Goal: Information Seeking & Learning: Learn about a topic

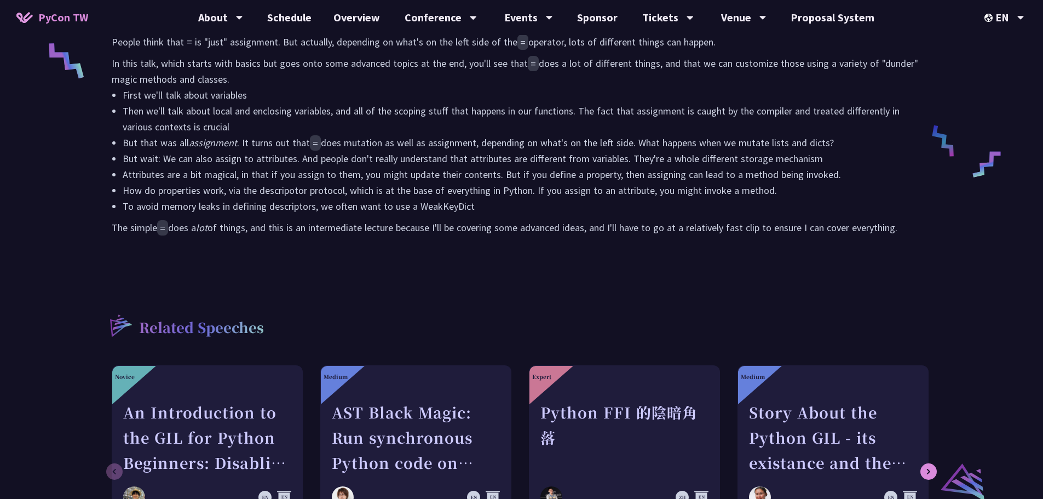
scroll to position [657, 0]
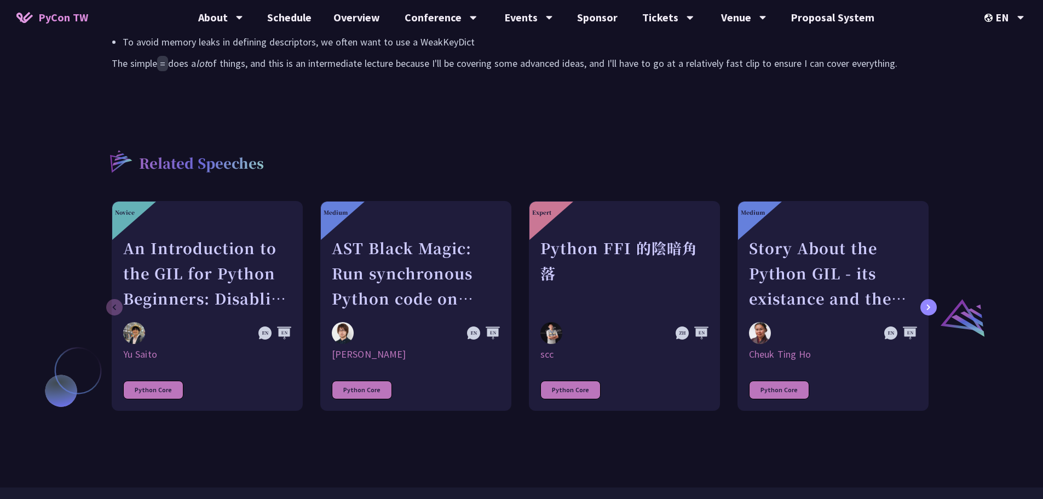
click at [935, 311] on div at bounding box center [928, 307] width 16 height 16
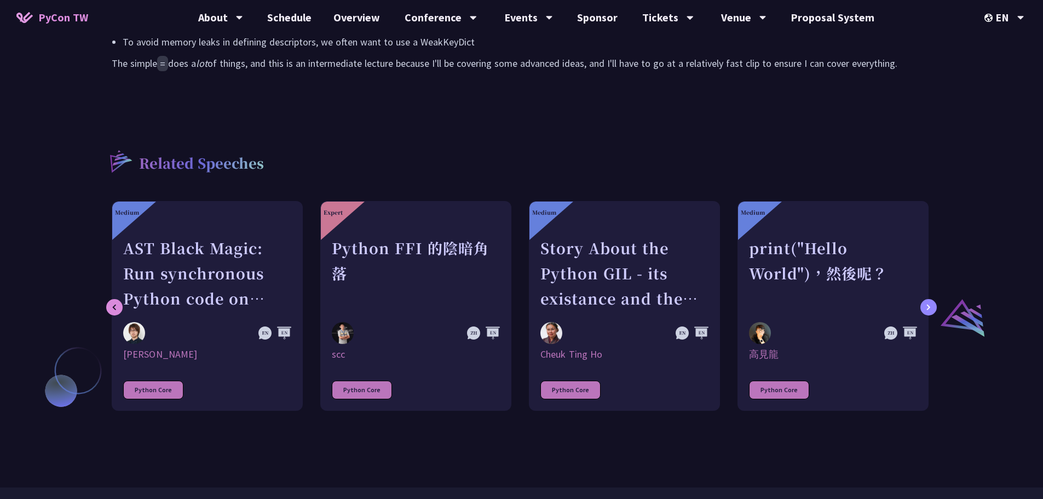
click at [935, 311] on div at bounding box center [928, 307] width 16 height 16
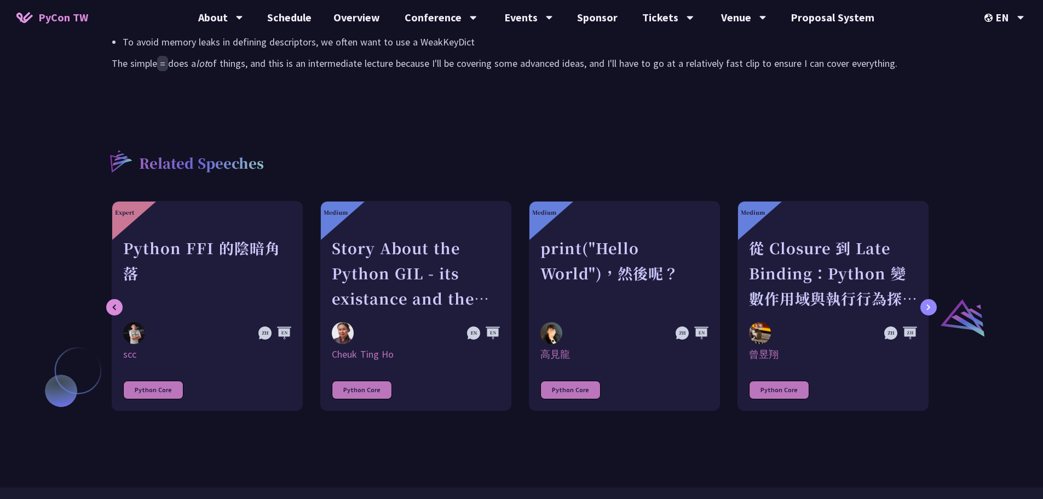
click at [935, 311] on div at bounding box center [928, 307] width 16 height 16
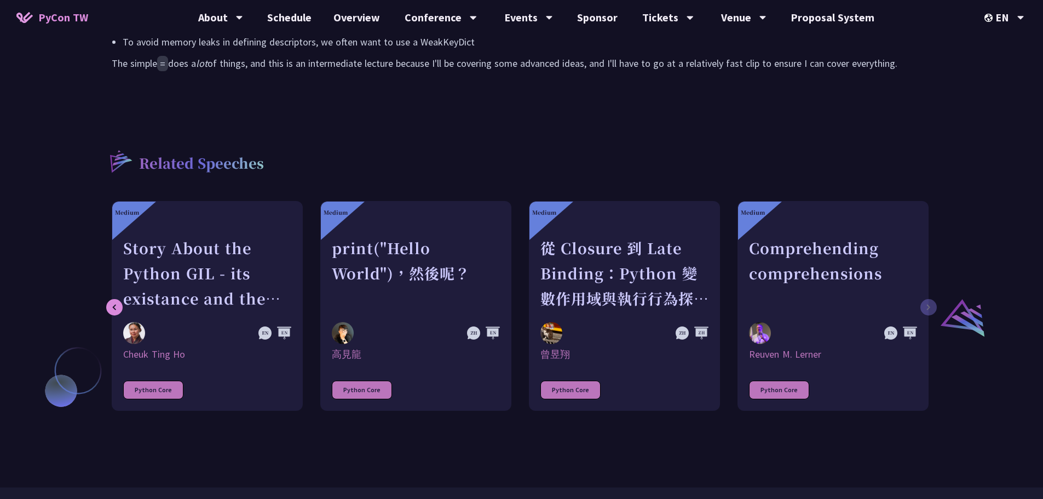
click at [935, 311] on div "Novice An Introduction to the GIL for Python Beginners: Disabling It in Python …" at bounding box center [521, 311] width 841 height 221
click at [117, 302] on div at bounding box center [114, 307] width 16 height 16
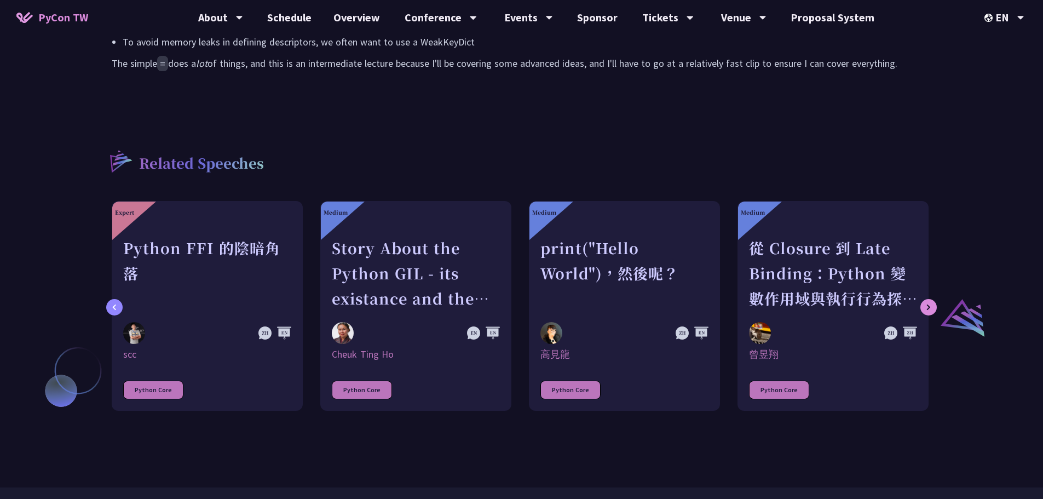
click at [117, 302] on div at bounding box center [114, 307] width 16 height 16
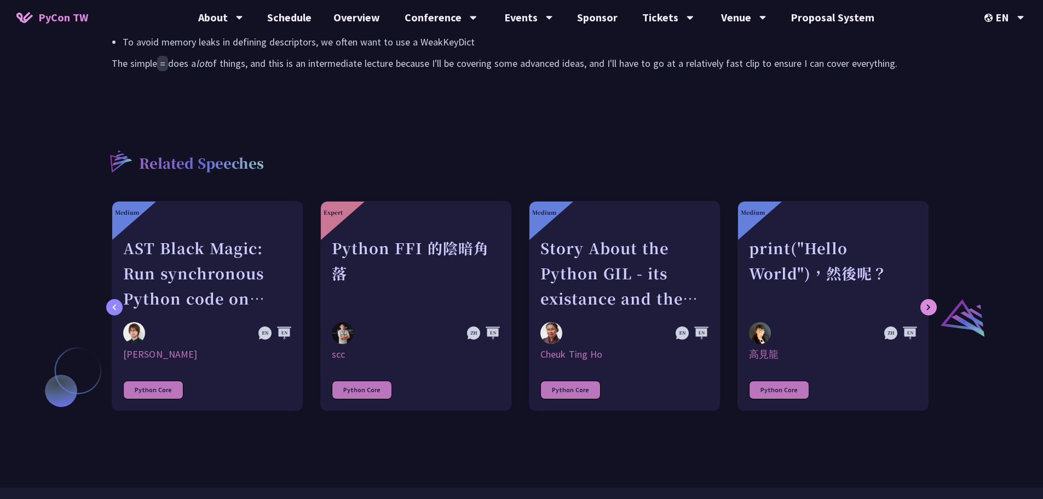
click at [117, 302] on div at bounding box center [114, 307] width 16 height 16
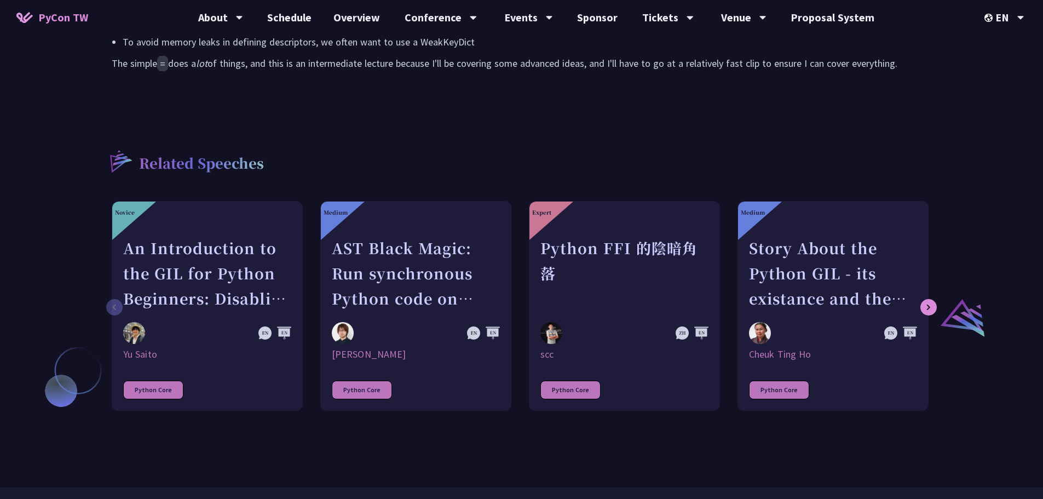
click at [123, 302] on div "An Introduction to the GIL for Python Beginners: Disabling It in Python 3.13 an…" at bounding box center [207, 273] width 168 height 76
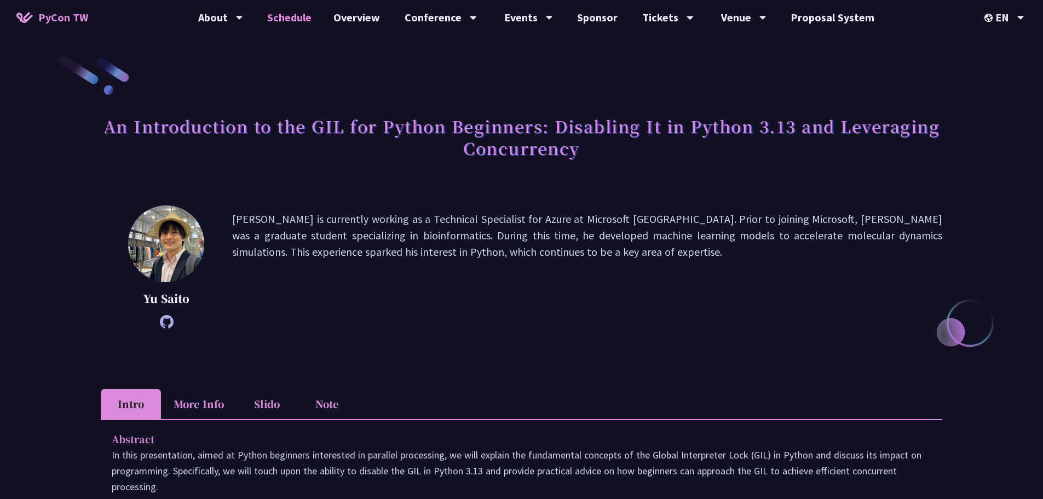
click at [307, 19] on link "Schedule" at bounding box center [289, 17] width 66 height 35
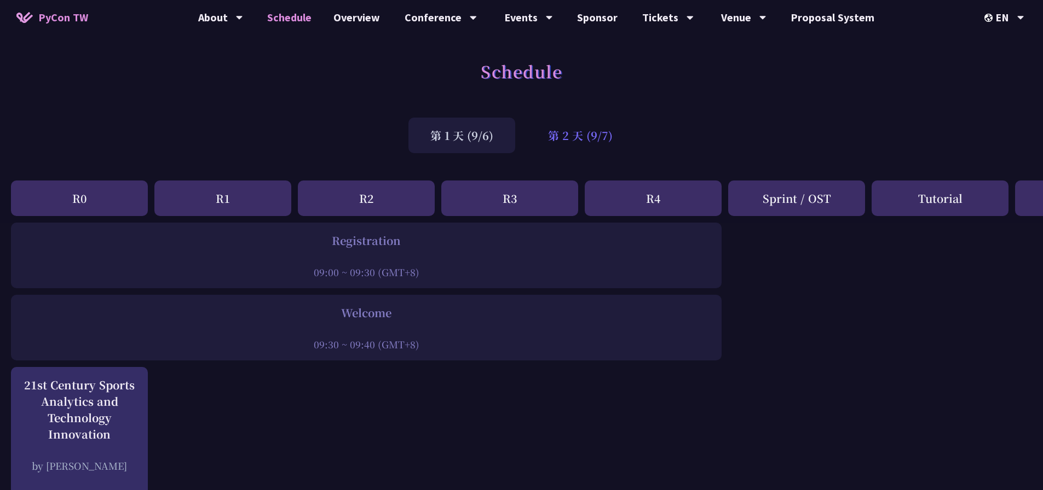
click at [569, 143] on div "第 2 天 (9/7)" at bounding box center [580, 136] width 108 height 36
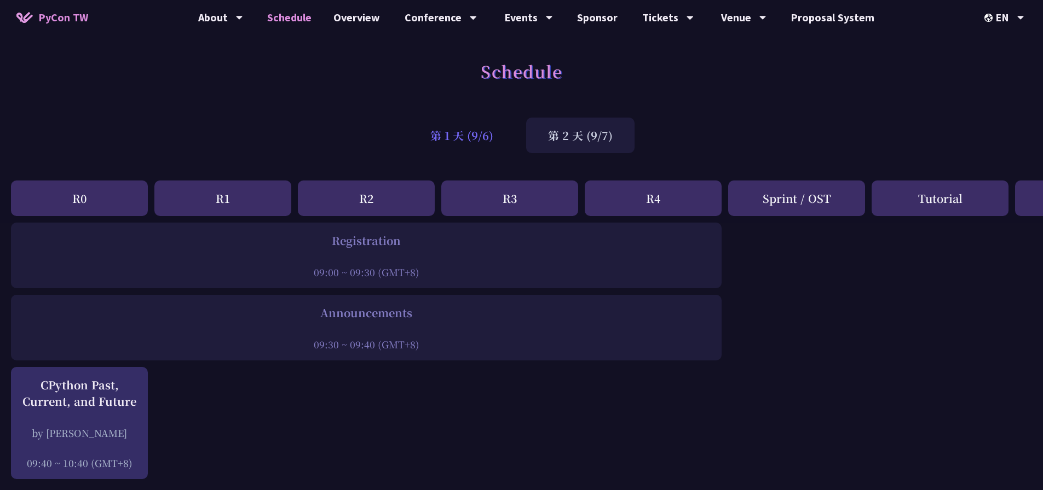
click at [496, 145] on div "第 1 天 (9/6)" at bounding box center [461, 136] width 107 height 36
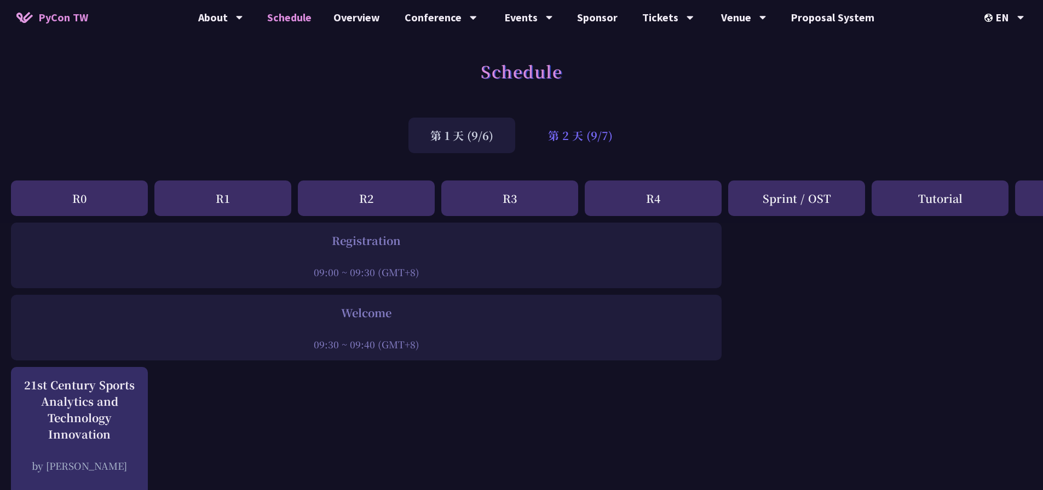
click at [597, 136] on div "第 2 天 (9/7)" at bounding box center [580, 136] width 108 height 36
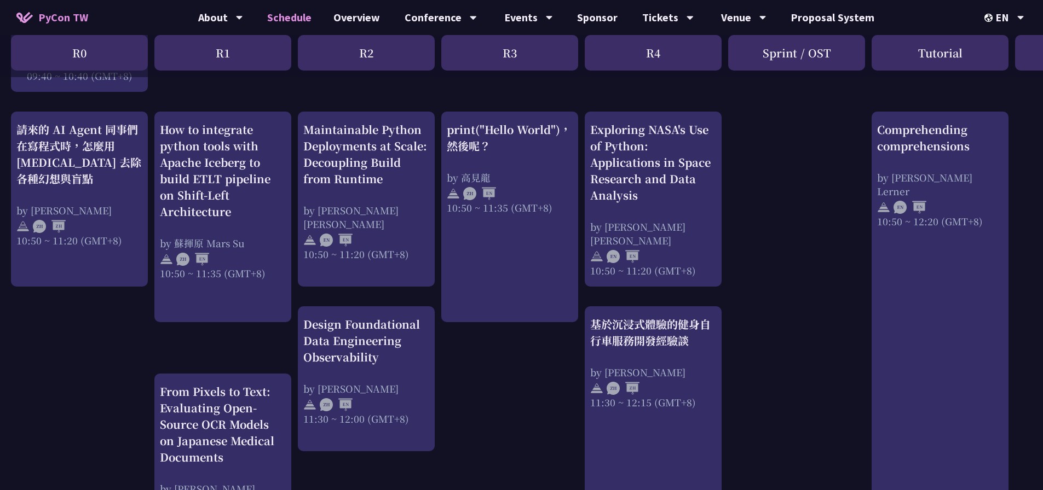
scroll to position [438, 0]
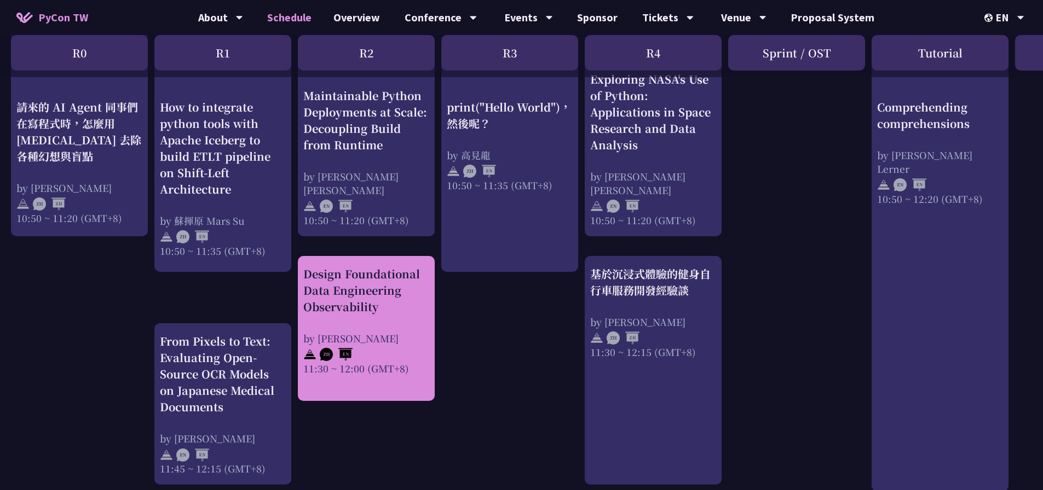
click at [423, 339] on div "by Shuhsi Lin" at bounding box center [366, 339] width 126 height 14
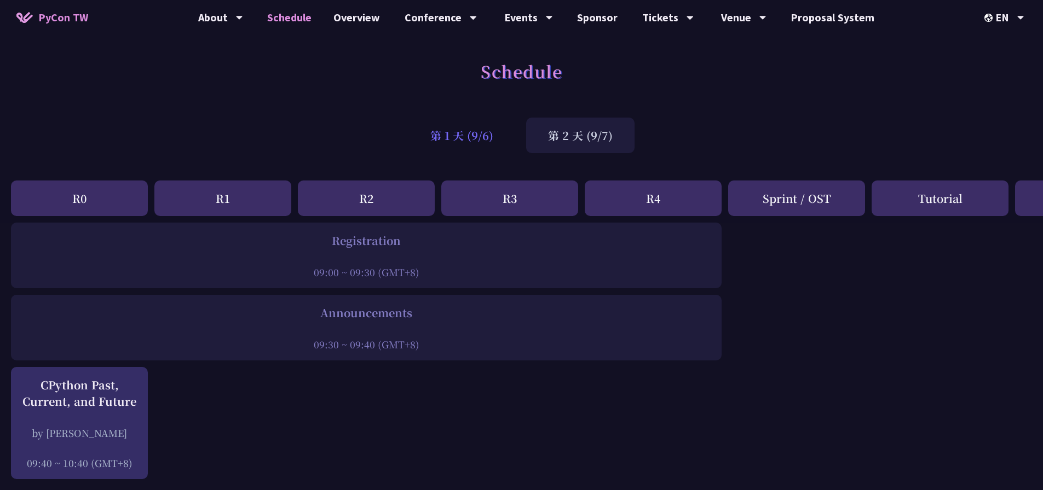
click at [475, 136] on div "第 1 天 (9/6)" at bounding box center [461, 136] width 107 height 36
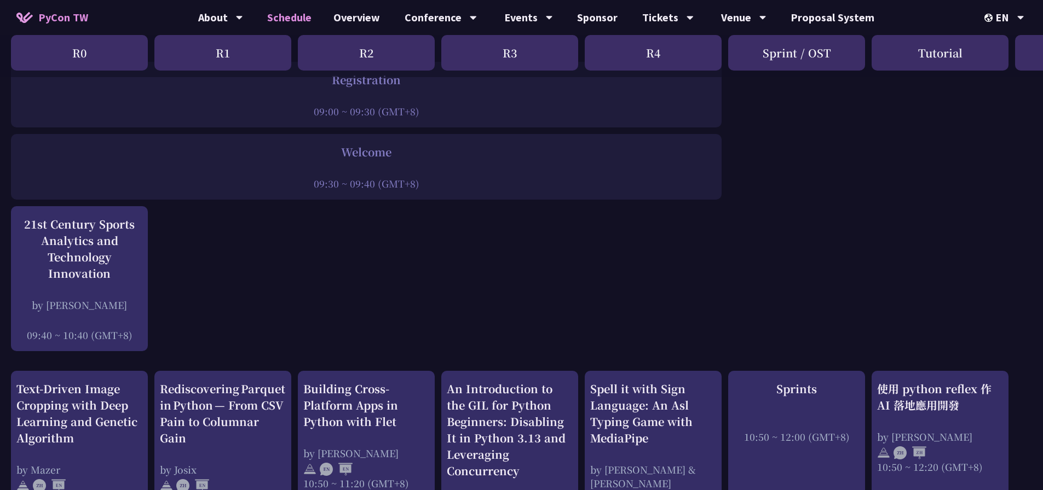
scroll to position [164, 0]
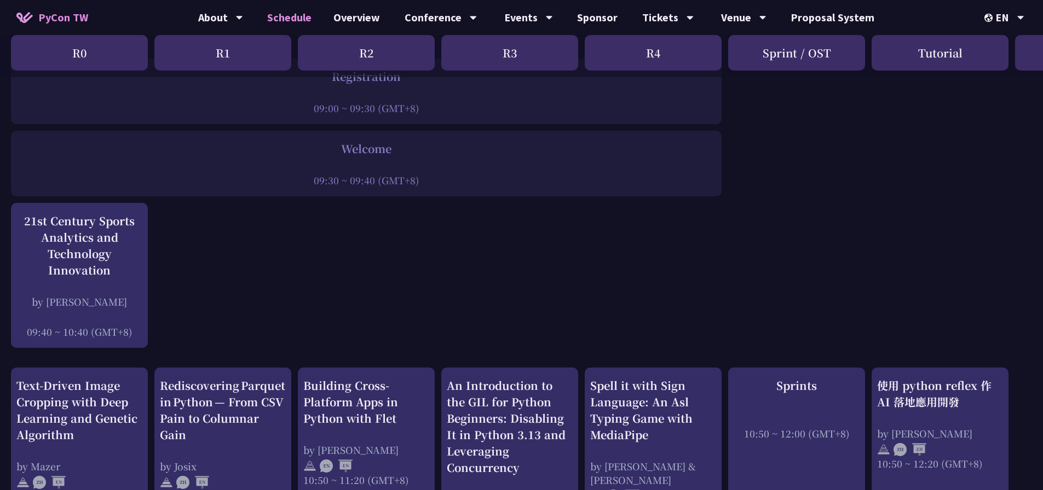
click at [514, 49] on div "R3" at bounding box center [509, 53] width 137 height 36
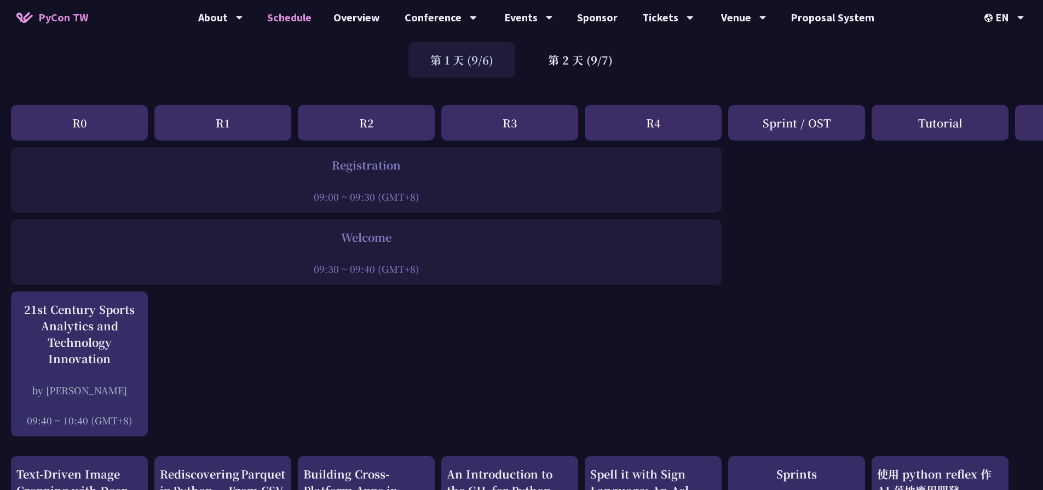
scroll to position [0, 0]
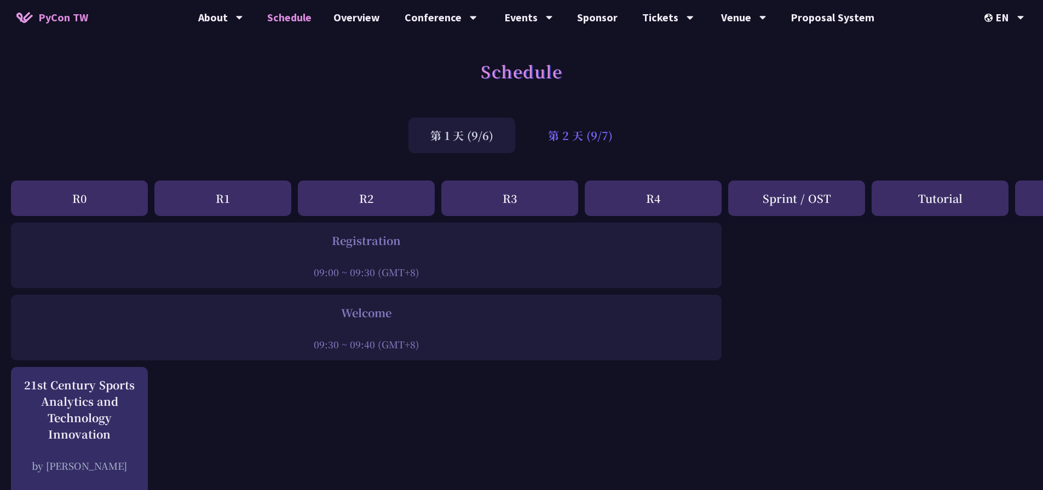
click at [575, 144] on div "第 2 天 (9/7)" at bounding box center [580, 136] width 108 height 36
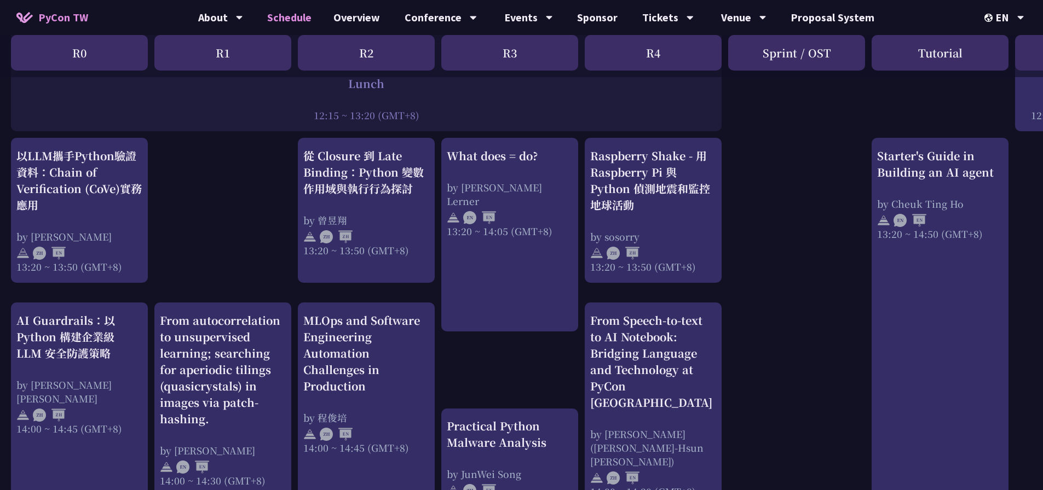
scroll to position [876, 0]
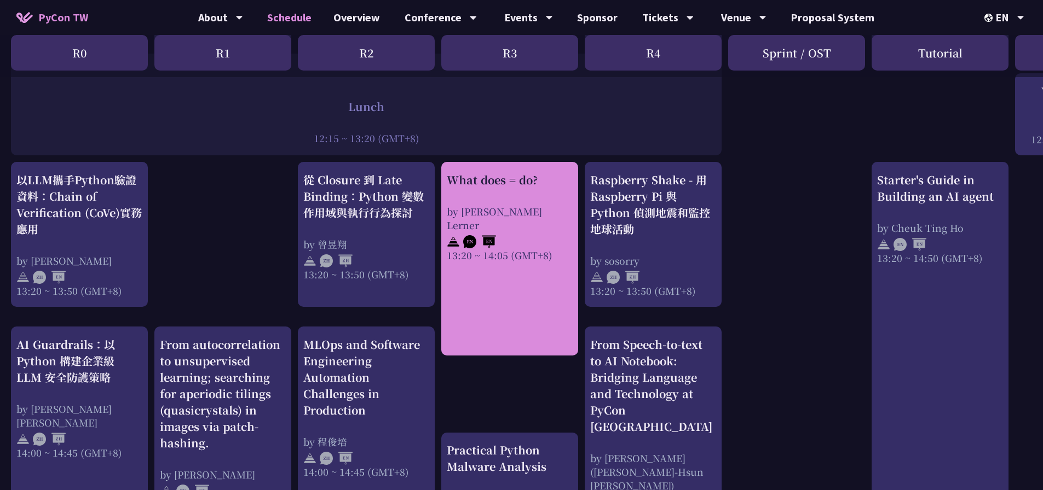
click at [553, 302] on link "What does = do? by Reuven M. Lerner 13:20 ~ 14:05 (GMT+8)" at bounding box center [510, 259] width 126 height 175
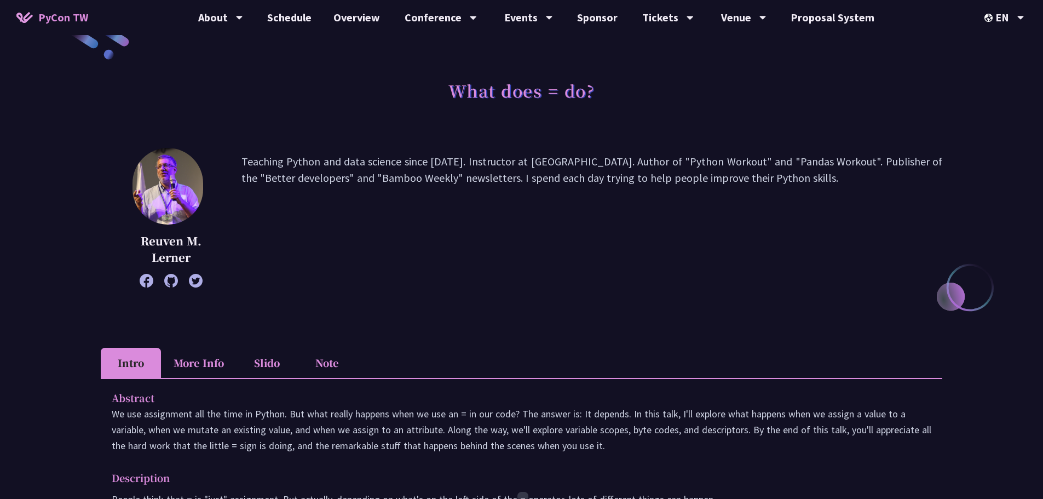
scroll to position [55, 0]
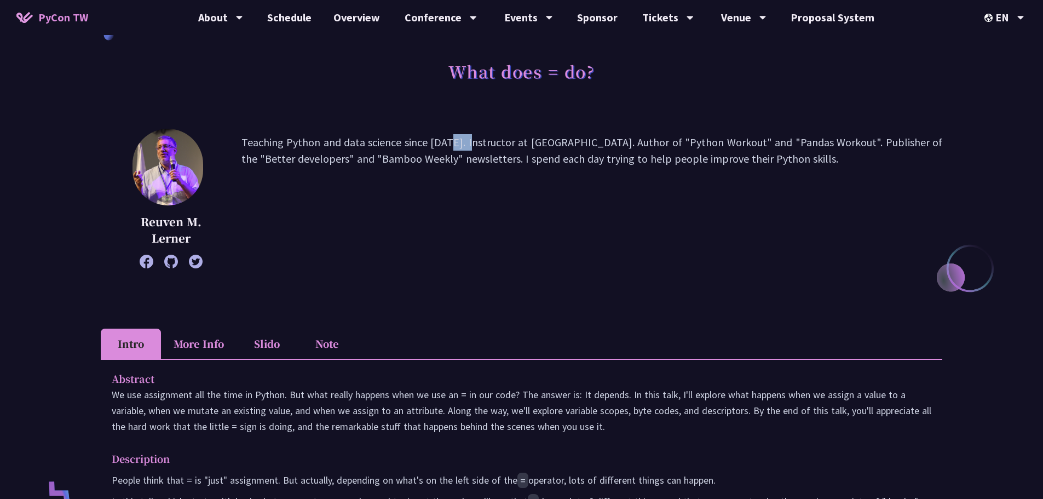
drag, startPoint x: 369, startPoint y: 143, endPoint x: 393, endPoint y: 147, distance: 24.3
click at [393, 147] on p "Teaching Python and data science since 1995. Instructor at LernerPython. Author…" at bounding box center [591, 198] width 701 height 129
click at [437, 152] on p "Teaching Python and data science since 1995. Instructor at LernerPython. Author…" at bounding box center [591, 198] width 701 height 129
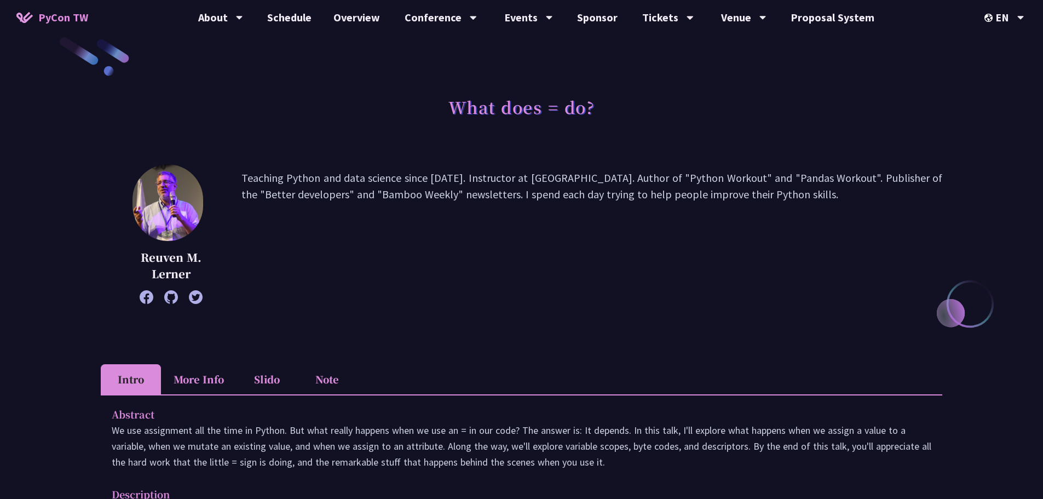
scroll to position [0, 0]
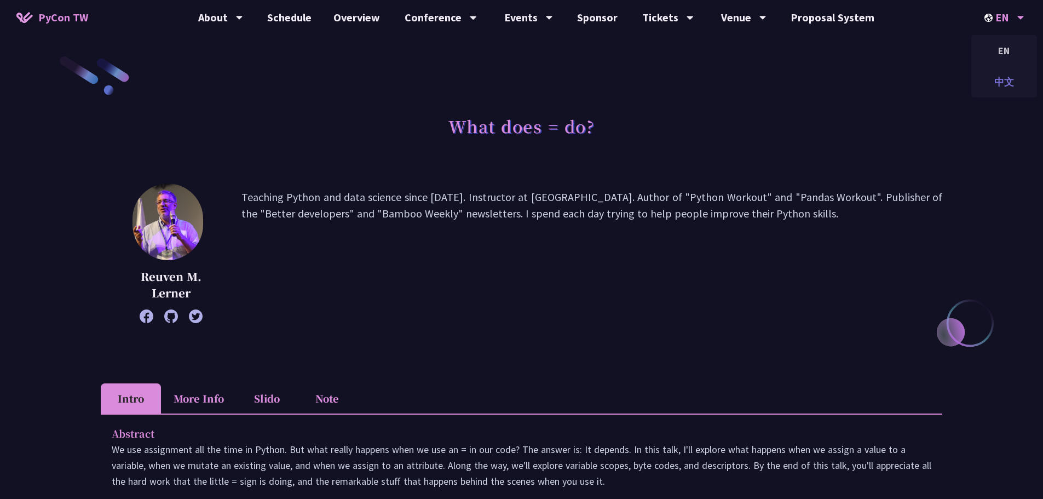
click at [991, 87] on div "中文" at bounding box center [1004, 82] width 66 height 26
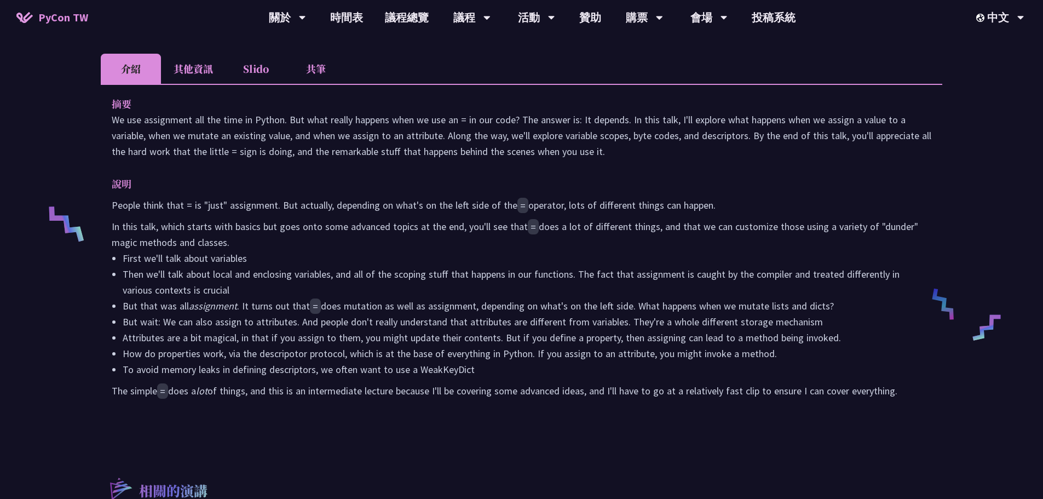
scroll to position [328, 0]
click at [202, 70] on li "其他資訊" at bounding box center [193, 70] width 65 height 30
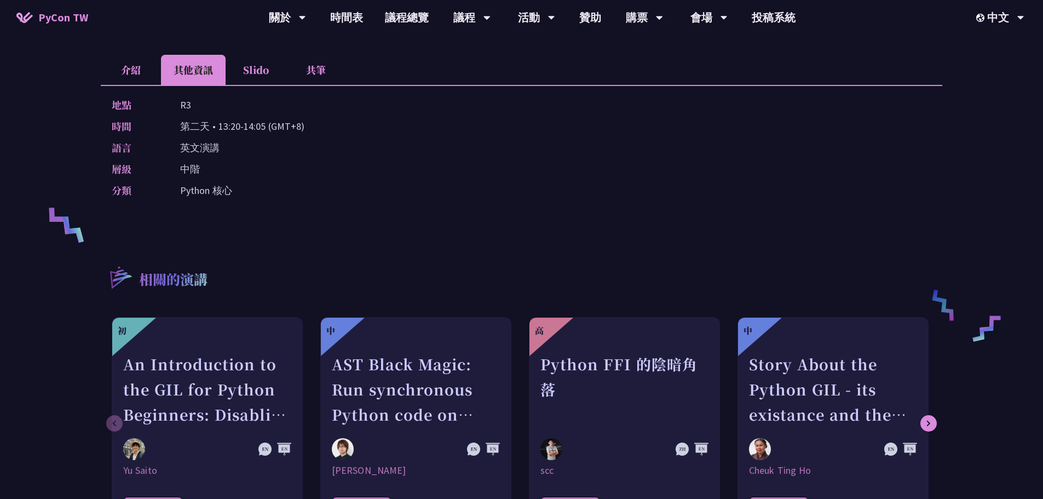
click at [259, 67] on li "Slido" at bounding box center [255, 70] width 60 height 30
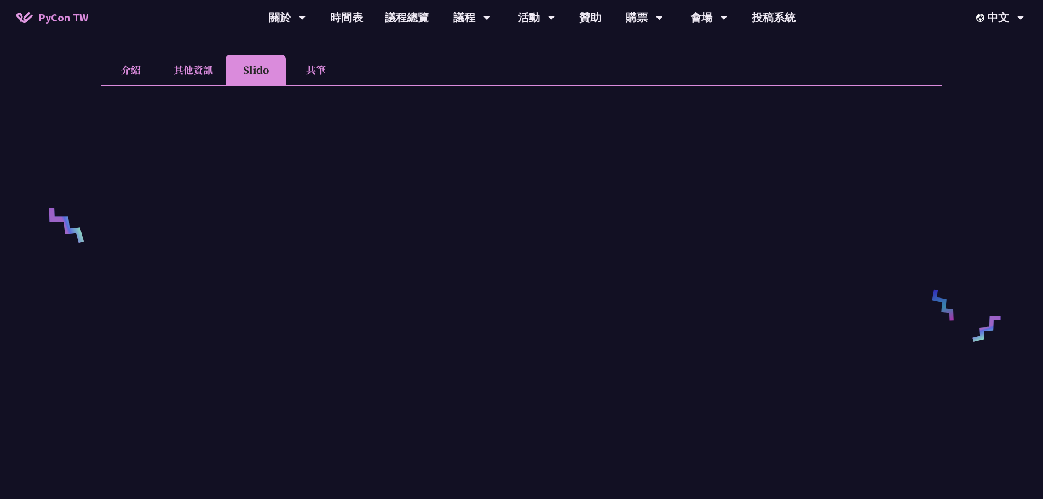
click at [316, 70] on li "共筆" at bounding box center [316, 70] width 60 height 30
click at [260, 69] on li "Slido" at bounding box center [255, 70] width 60 height 30
click at [195, 71] on li "其他資訊" at bounding box center [193, 70] width 65 height 30
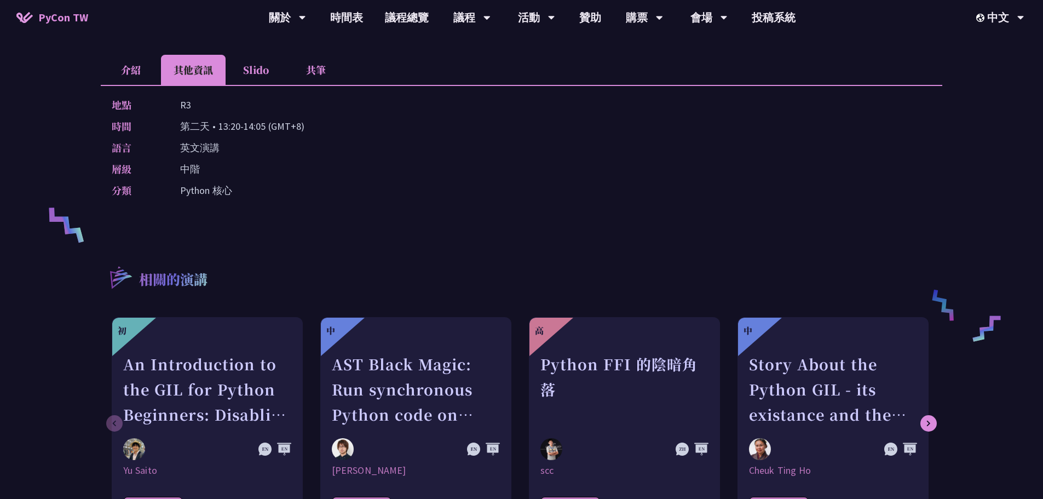
click at [483, 101] on div "地點 R3" at bounding box center [519, 105] width 814 height 16
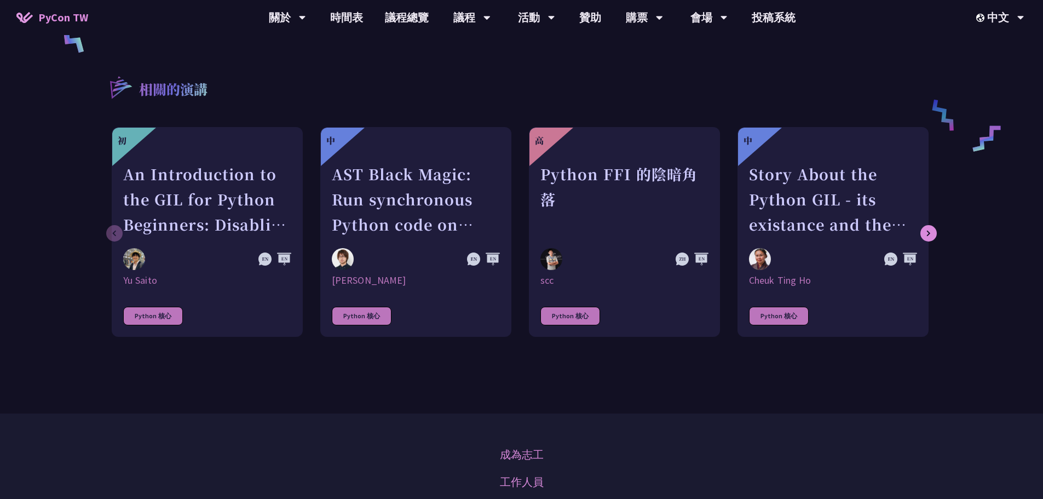
scroll to position [493, 0]
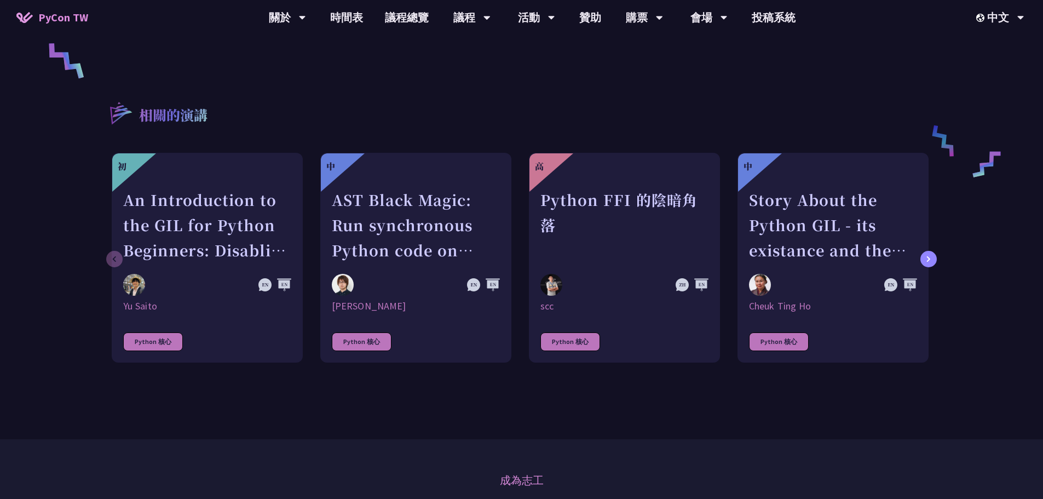
click at [927, 258] on icon at bounding box center [928, 259] width 4 height 7
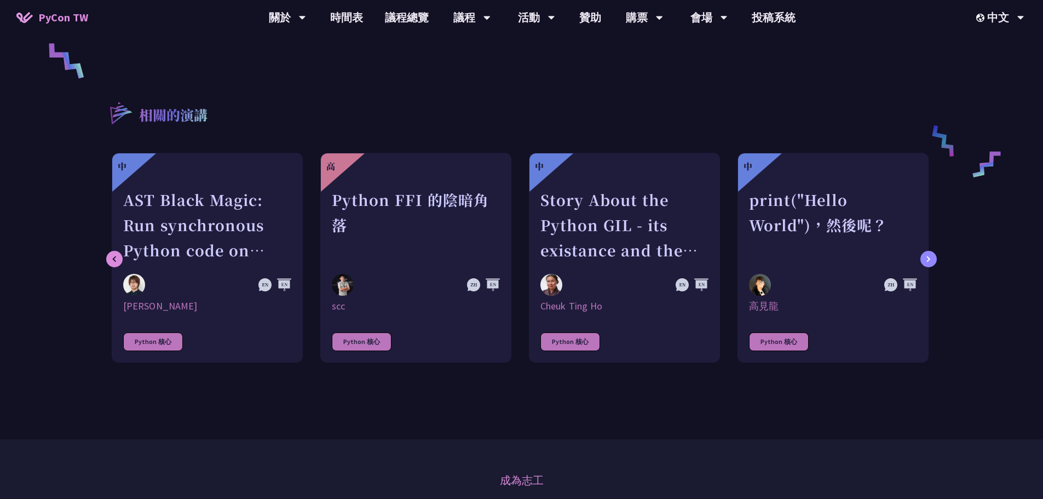
click at [927, 258] on icon at bounding box center [928, 259] width 4 height 7
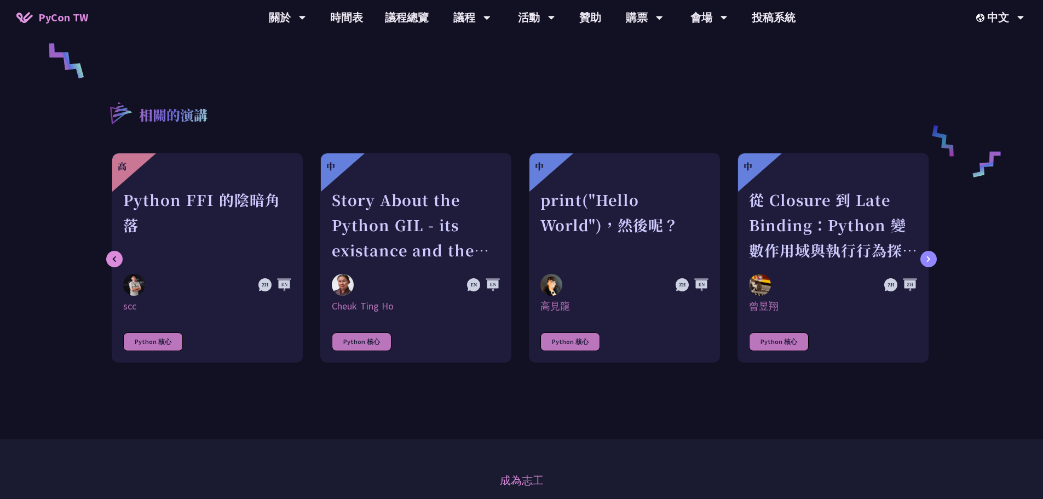
click at [927, 258] on icon at bounding box center [928, 259] width 4 height 7
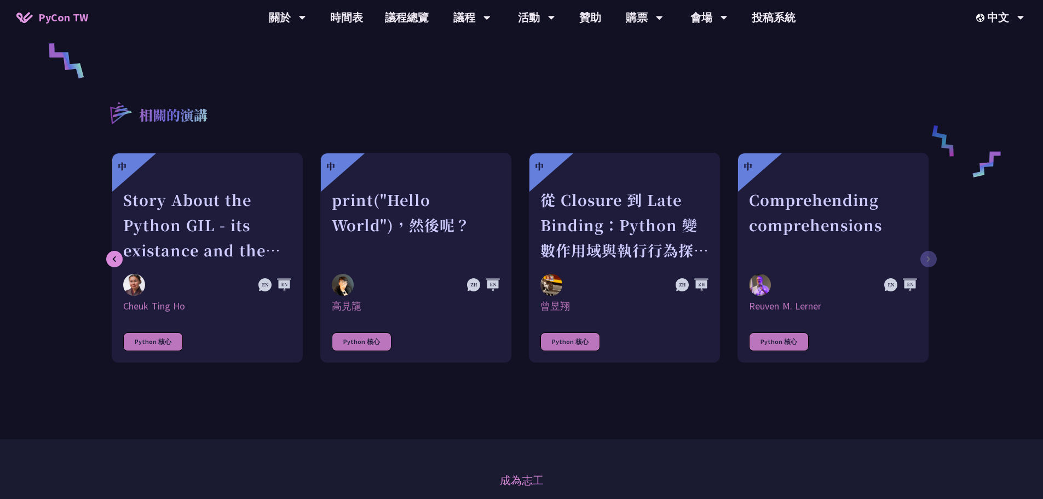
click at [927, 258] on link "中 Comprehending comprehensions Reuven M. Lerner Python 核心" at bounding box center [832, 258] width 191 height 210
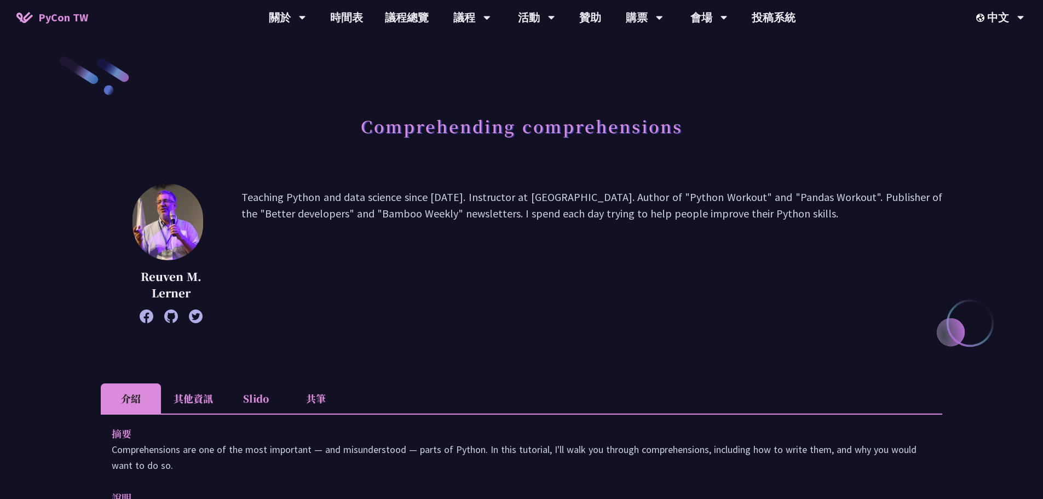
click at [147, 320] on icon at bounding box center [147, 316] width 14 height 14
click at [369, 19] on link "時間表" at bounding box center [346, 17] width 55 height 35
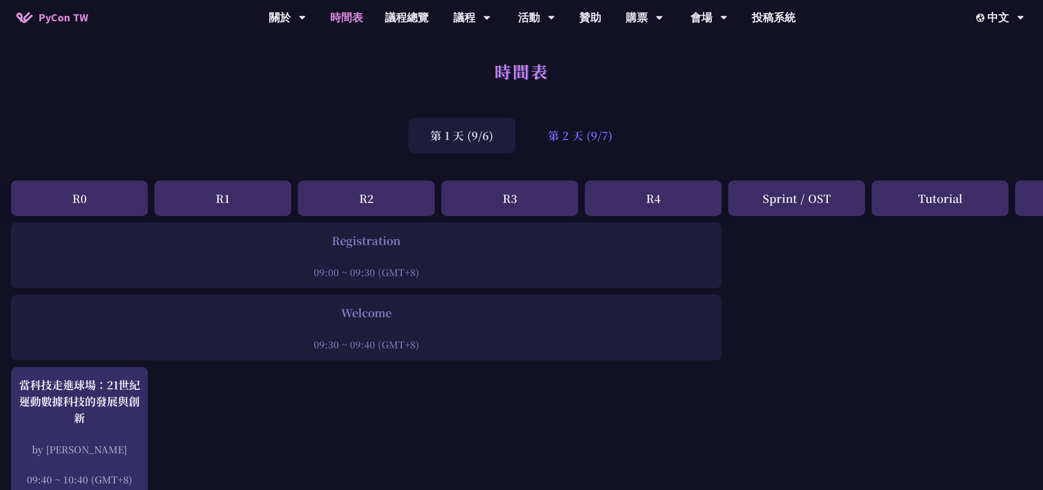
click at [554, 133] on div "第 2 天 (9/7)" at bounding box center [580, 136] width 108 height 36
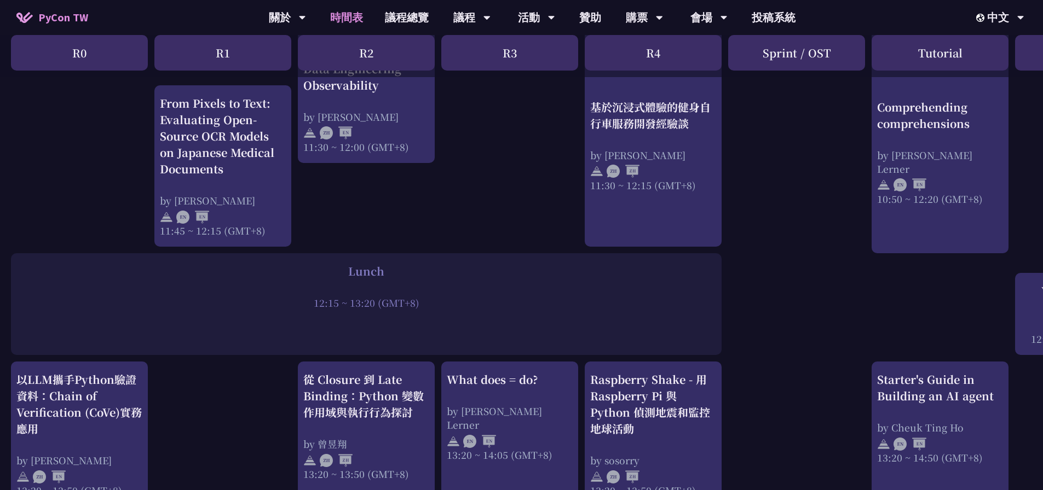
scroll to position [657, 0]
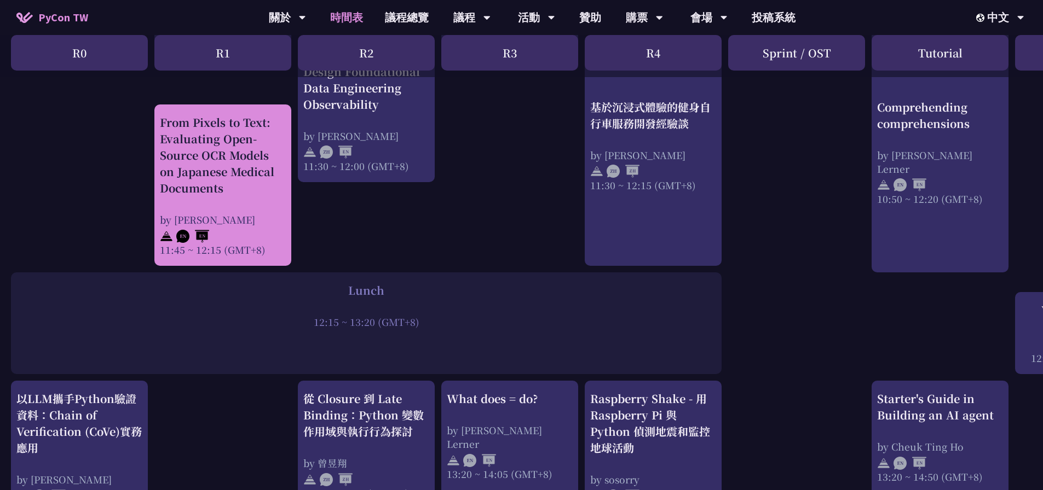
click at [264, 227] on div at bounding box center [223, 235] width 126 height 16
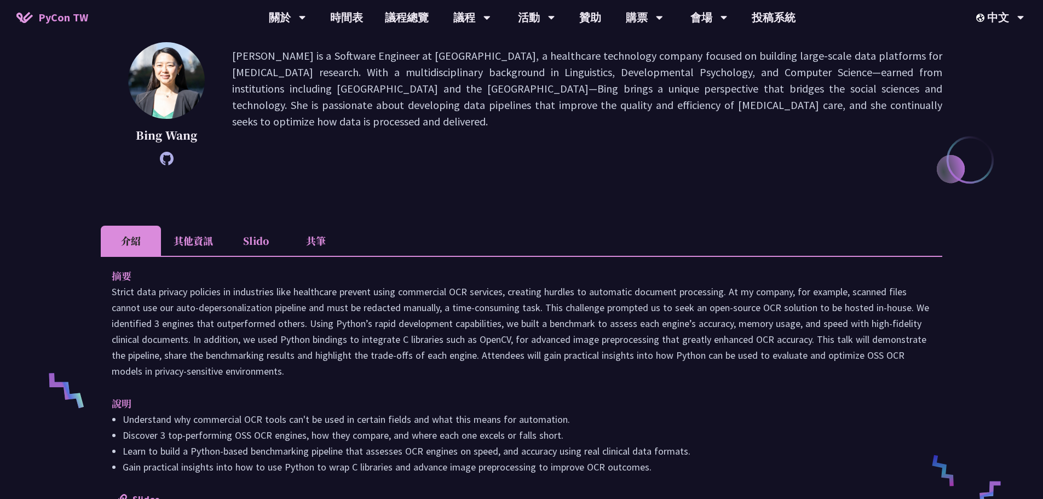
scroll to position [109, 0]
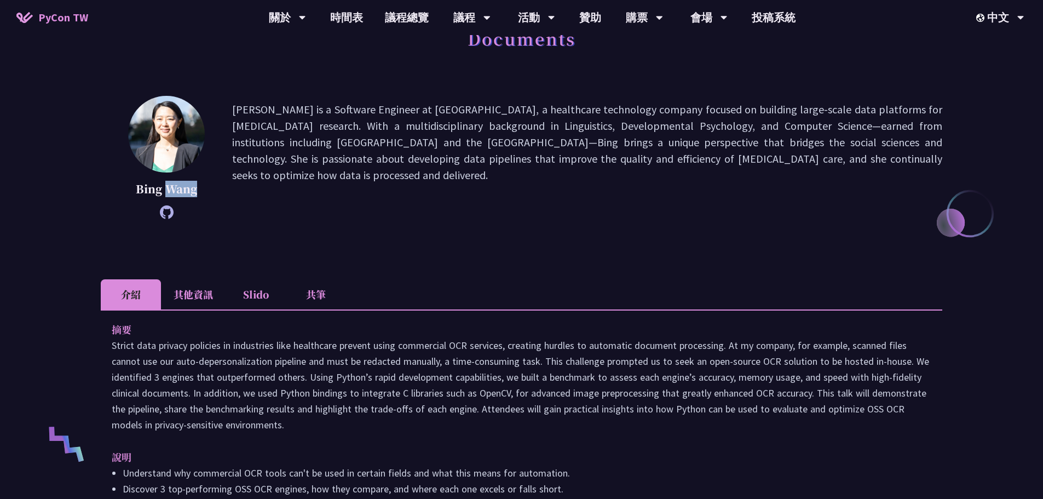
drag, startPoint x: 166, startPoint y: 194, endPoint x: 200, endPoint y: 195, distance: 33.9
click at [200, 195] on p "Bing Wang" at bounding box center [166, 189] width 77 height 16
click at [219, 192] on div "Bing Wang Bing Wang is a Software Engineer at Flatiron, a healthcare technology…" at bounding box center [521, 157] width 841 height 123
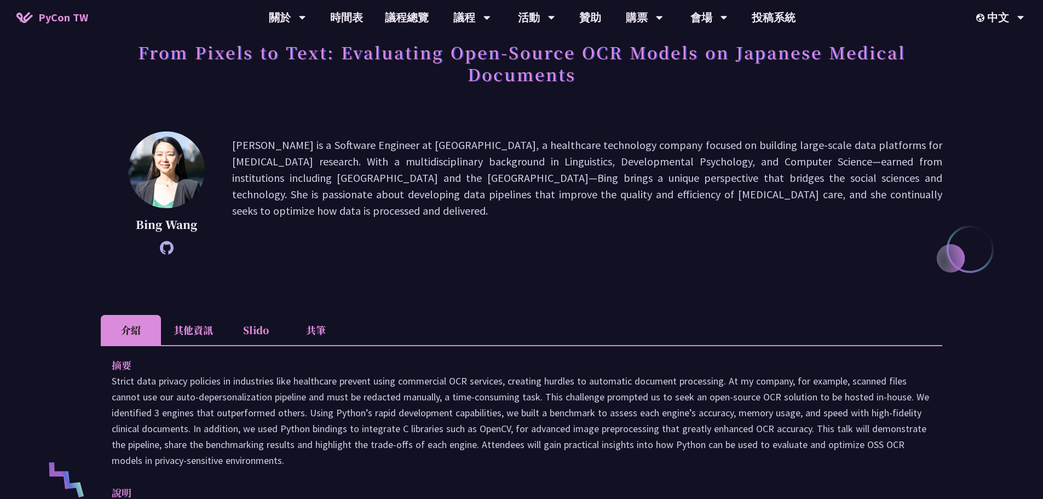
scroll to position [55, 0]
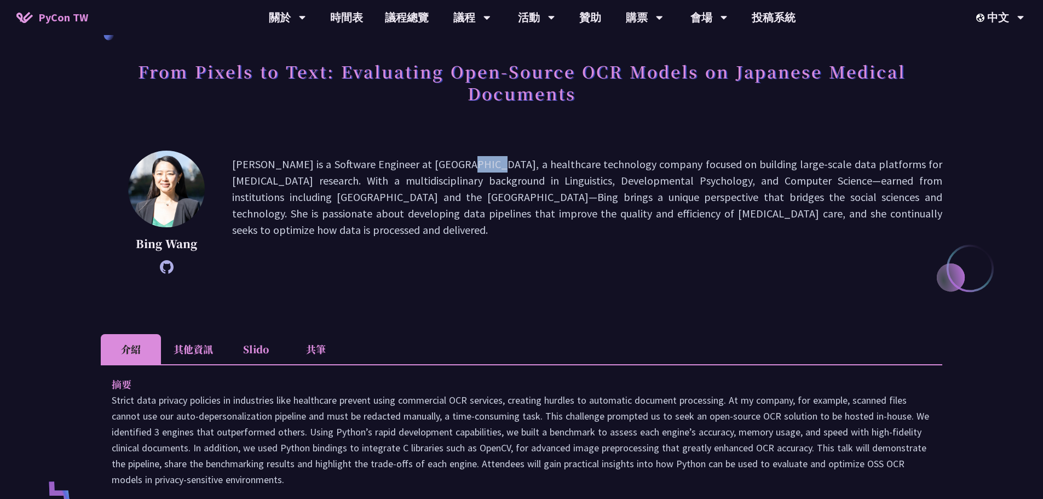
drag, startPoint x: 375, startPoint y: 170, endPoint x: 400, endPoint y: 167, distance: 24.2
click at [400, 167] on p "Bing Wang is a Software Engineer at Flatiron, a healthcare technology company f…" at bounding box center [587, 212] width 710 height 112
click at [418, 177] on p "Bing Wang is a Software Engineer at Flatiron, a healthcare technology company f…" at bounding box center [587, 212] width 710 height 112
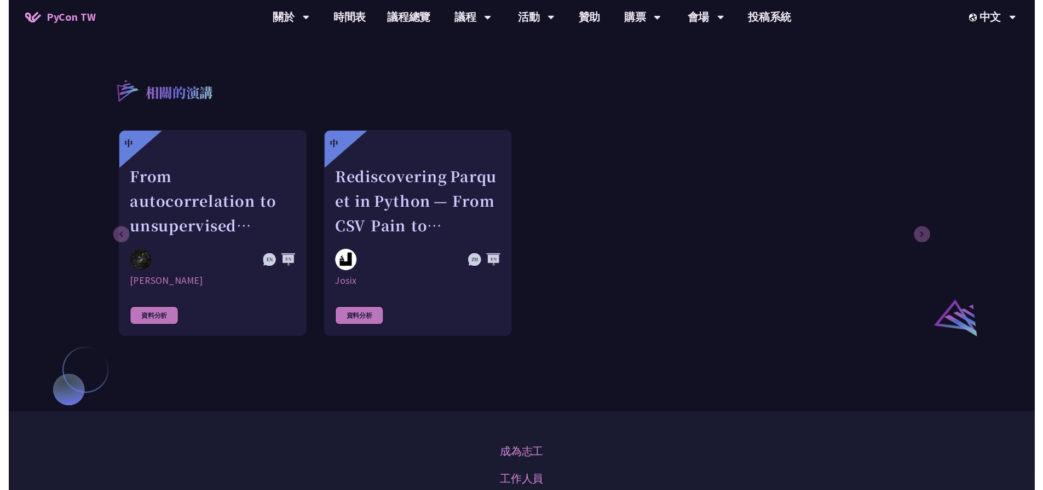
scroll to position [657, 0]
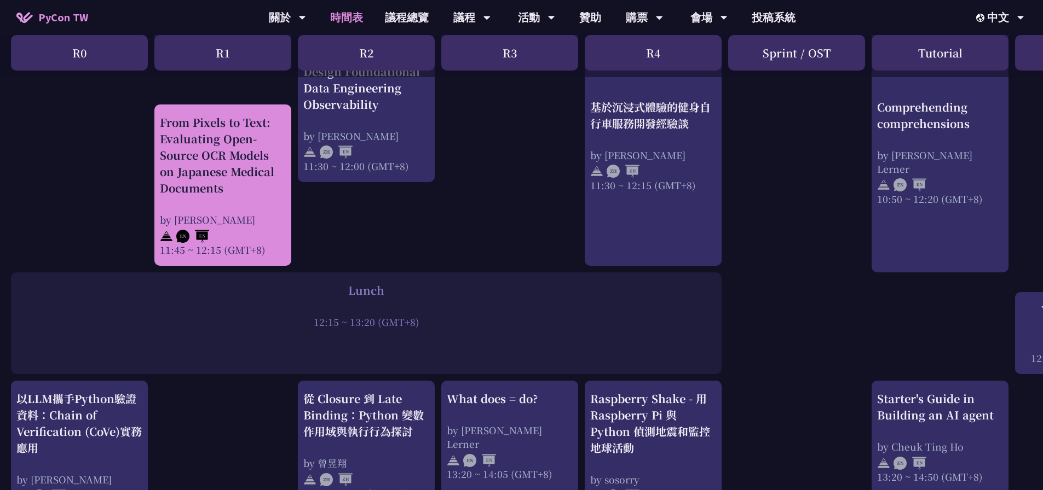
click at [273, 217] on div "by Bing Wang" at bounding box center [223, 220] width 126 height 14
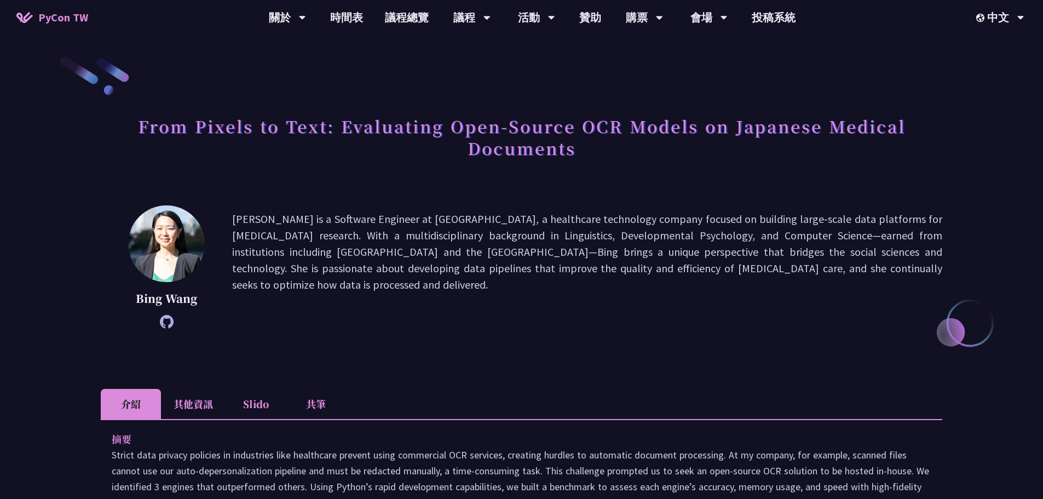
click at [168, 323] on icon at bounding box center [167, 322] width 14 height 14
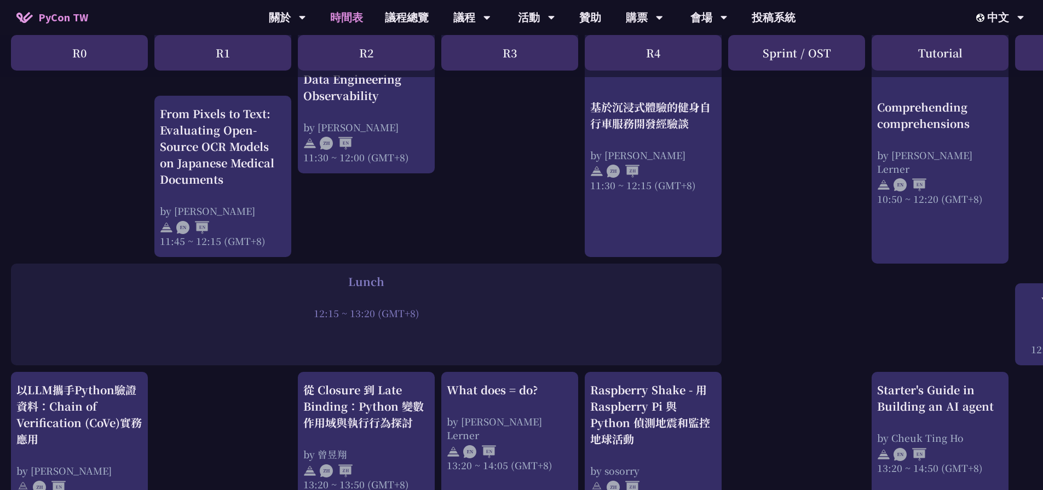
scroll to position [766, 0]
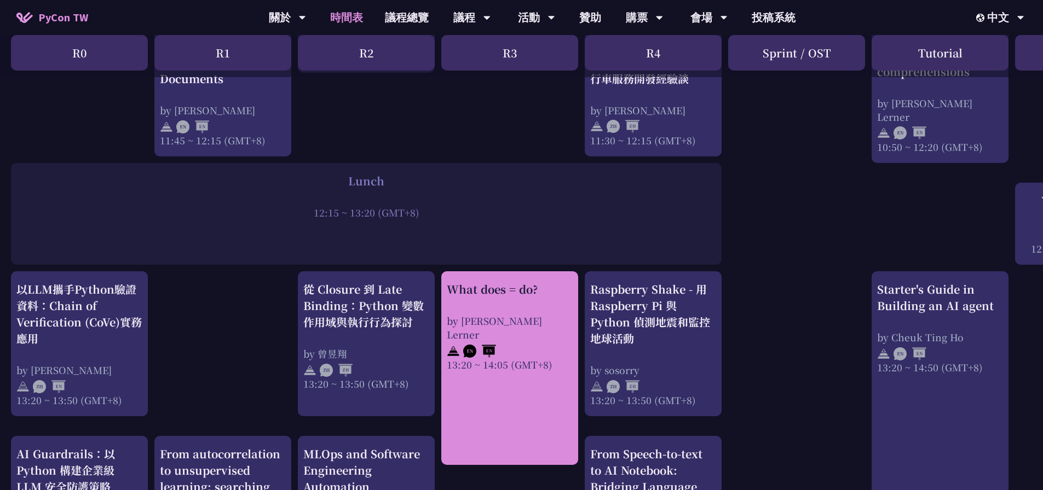
click at [524, 384] on link "What does = do? by Reuven M. Lerner 13:20 ~ 14:05 (GMT+8)" at bounding box center [510, 368] width 126 height 175
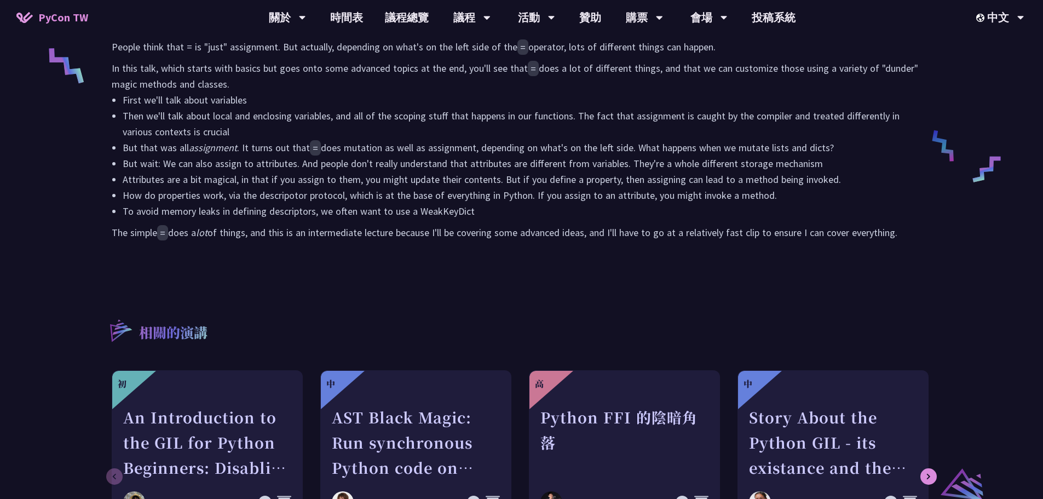
scroll to position [340, 0]
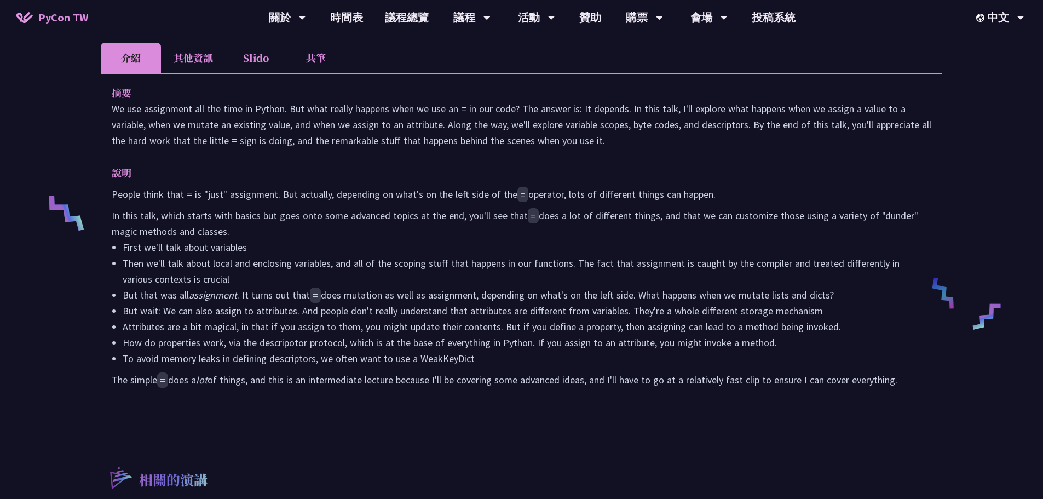
click at [215, 68] on li "其他資訊" at bounding box center [193, 58] width 65 height 30
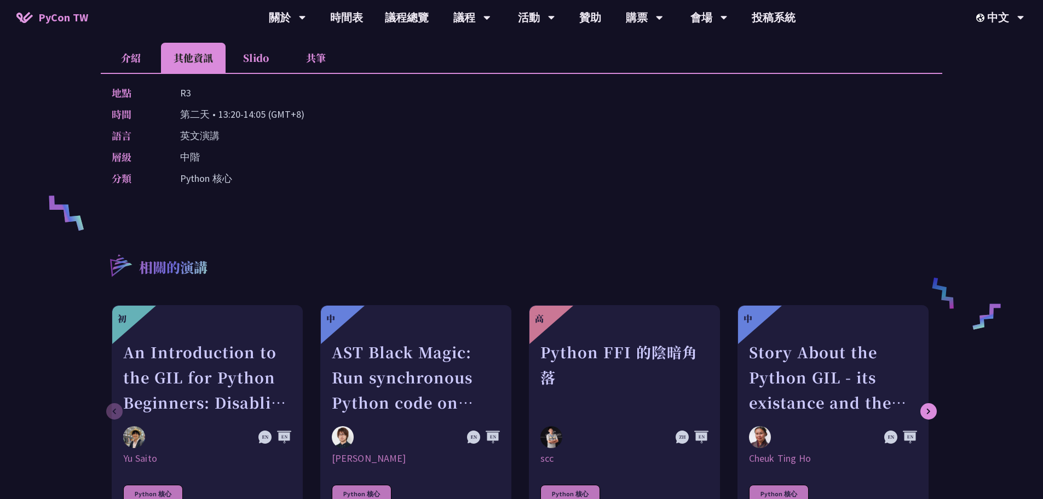
click at [251, 70] on li "Slido" at bounding box center [255, 58] width 60 height 30
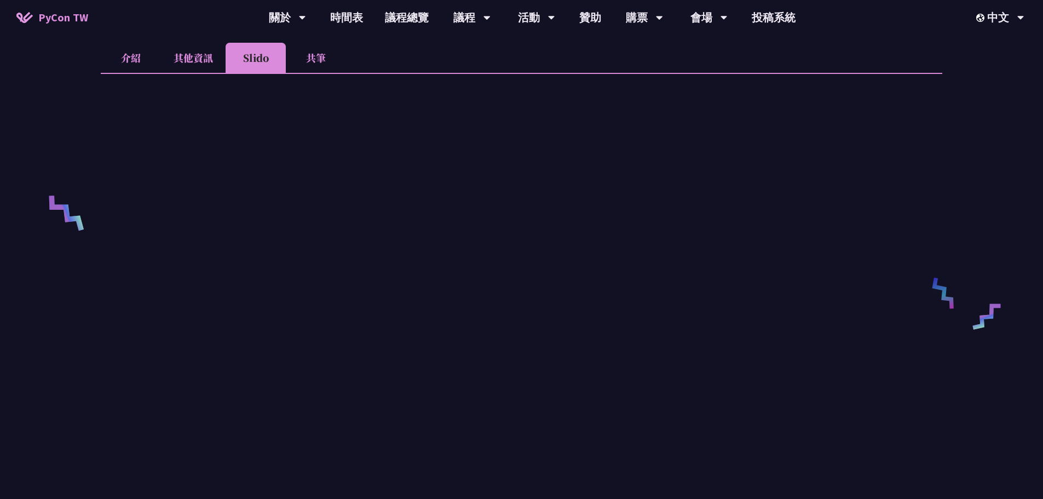
drag, startPoint x: 306, startPoint y: 63, endPoint x: 372, endPoint y: 44, distance: 68.9
click at [372, 44] on ul "介紹 其他資訊 Slido 共筆" at bounding box center [521, 58] width 841 height 30
click at [300, 58] on li "共筆" at bounding box center [316, 58] width 60 height 30
click at [349, 17] on link "時間表" at bounding box center [346, 17] width 55 height 35
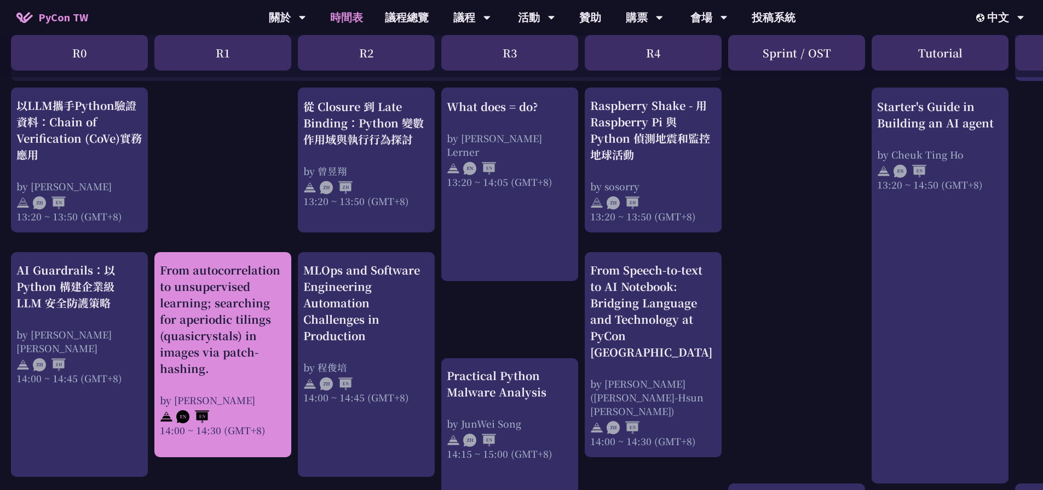
scroll to position [930, 0]
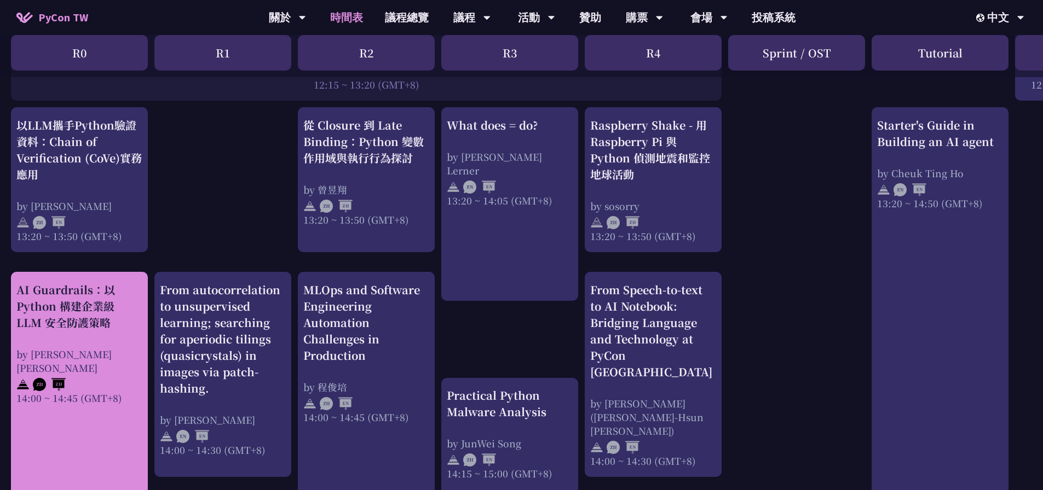
click at [120, 329] on div "AI Guardrails：以 Python 構建企業級 LLM 安全防護策略" at bounding box center [79, 306] width 126 height 49
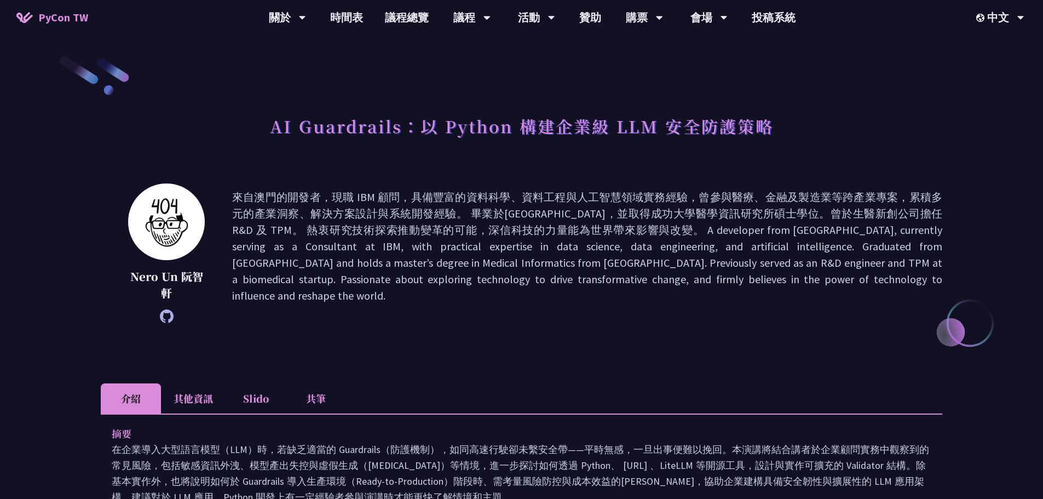
click at [302, 402] on li "共筆" at bounding box center [316, 398] width 60 height 30
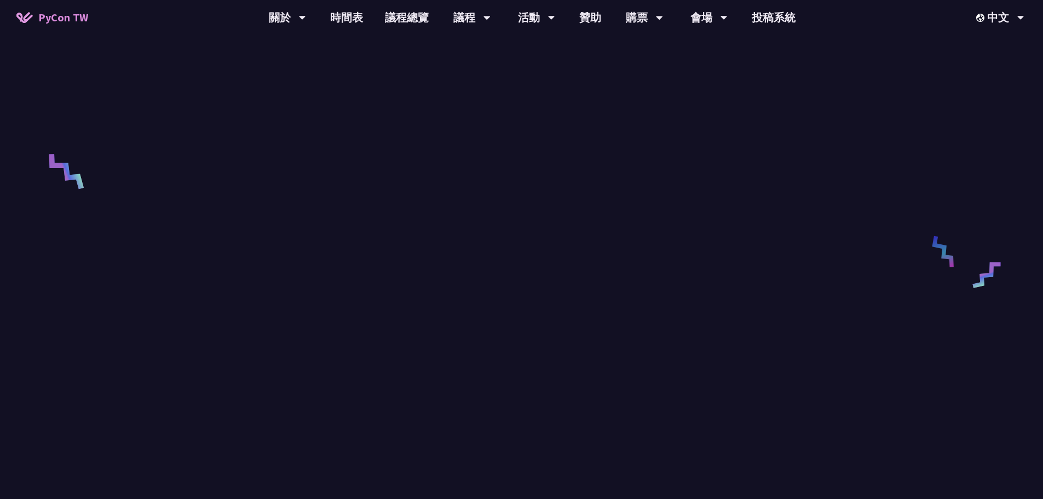
scroll to position [383, 0]
click at [417, 18] on link "議程總覽" at bounding box center [407, 17] width 66 height 35
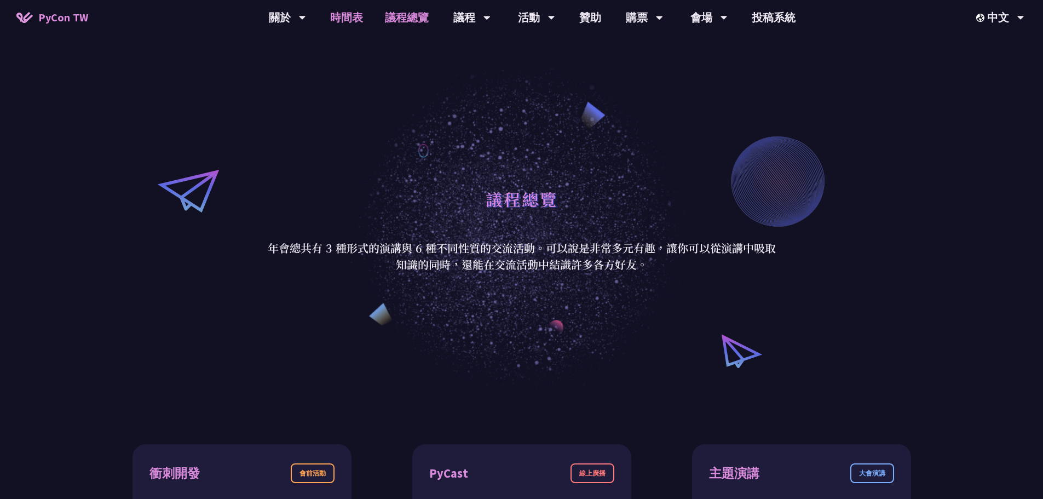
click at [364, 32] on link "時間表" at bounding box center [346, 17] width 55 height 35
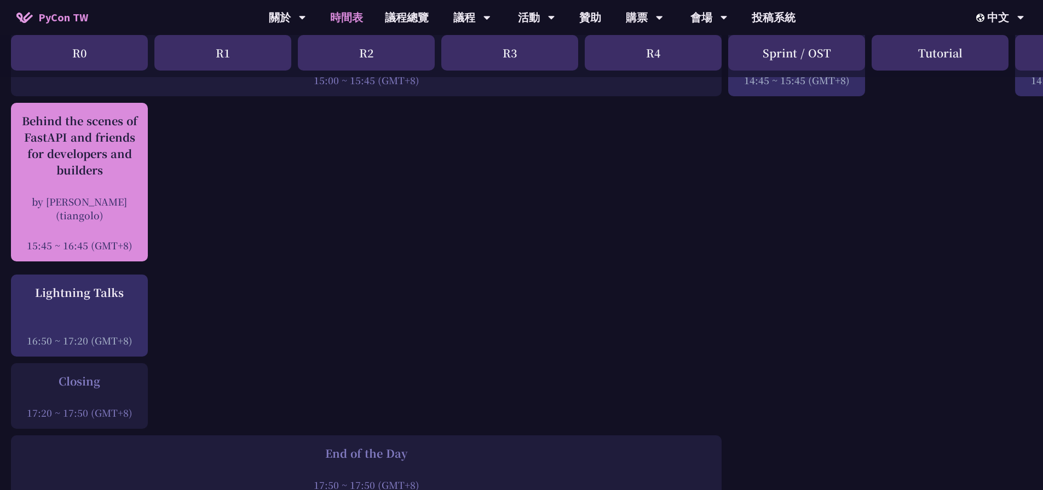
click at [121, 210] on div "by Sebastián Ramírez (tiangolo)" at bounding box center [79, 208] width 126 height 27
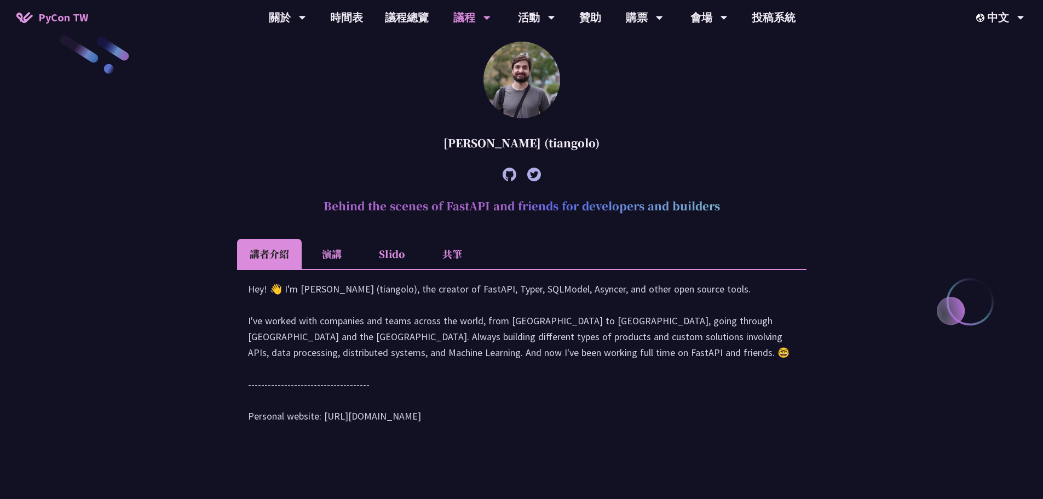
scroll to position [334, 0]
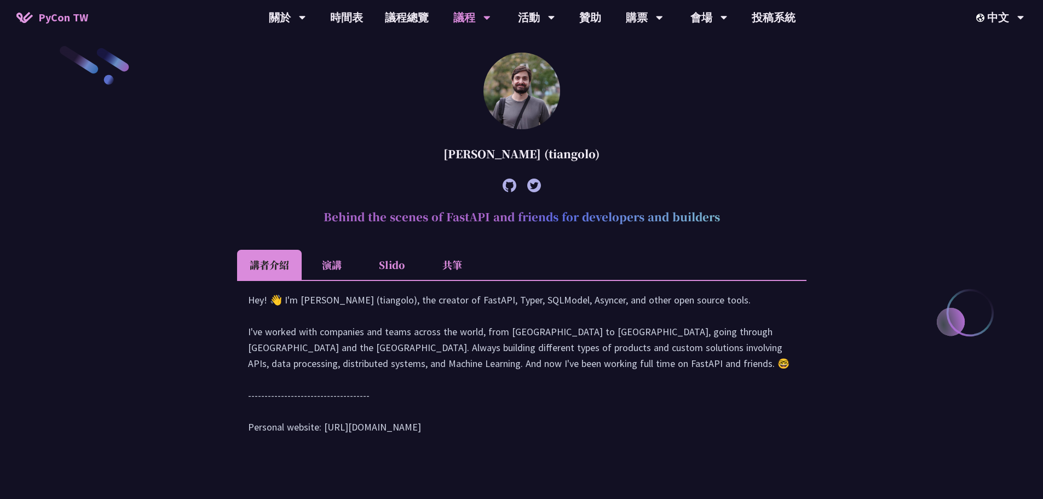
click at [471, 269] on li "共筆" at bounding box center [452, 265] width 60 height 30
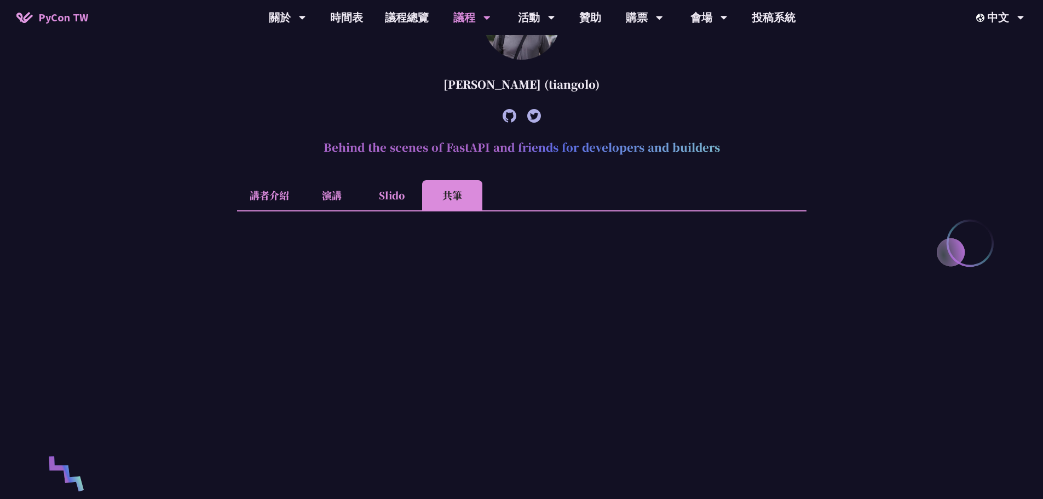
scroll to position [607, 0]
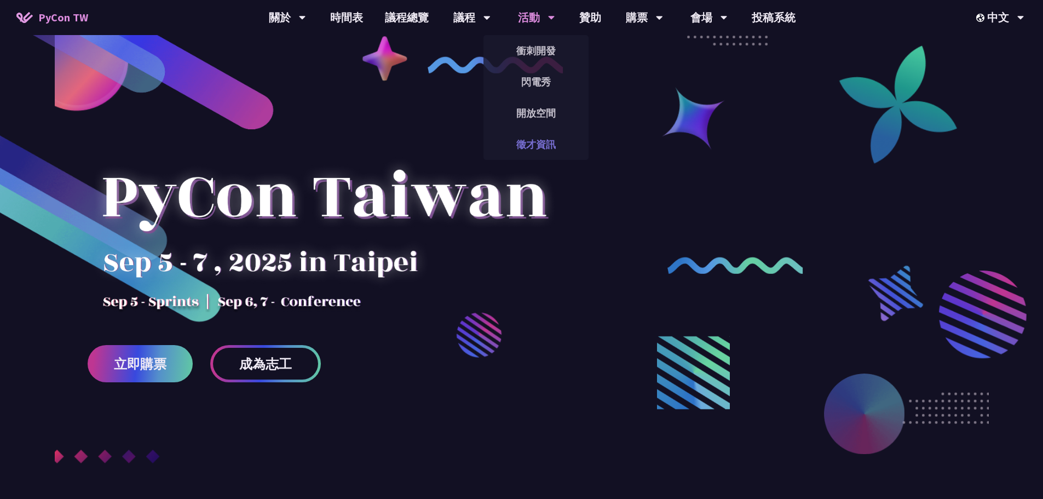
click at [545, 143] on link "徵才資訊" at bounding box center [535, 144] width 105 height 26
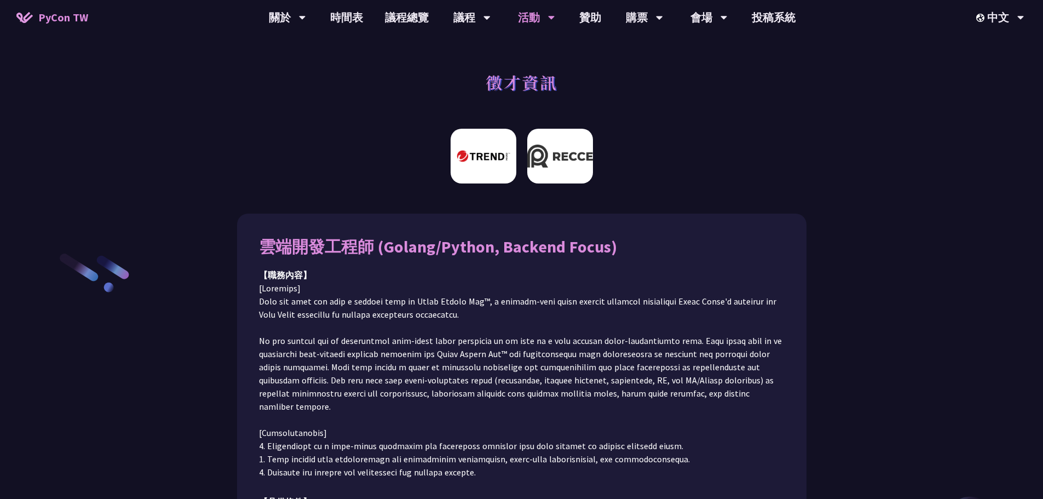
click at [572, 161] on img at bounding box center [560, 156] width 66 height 55
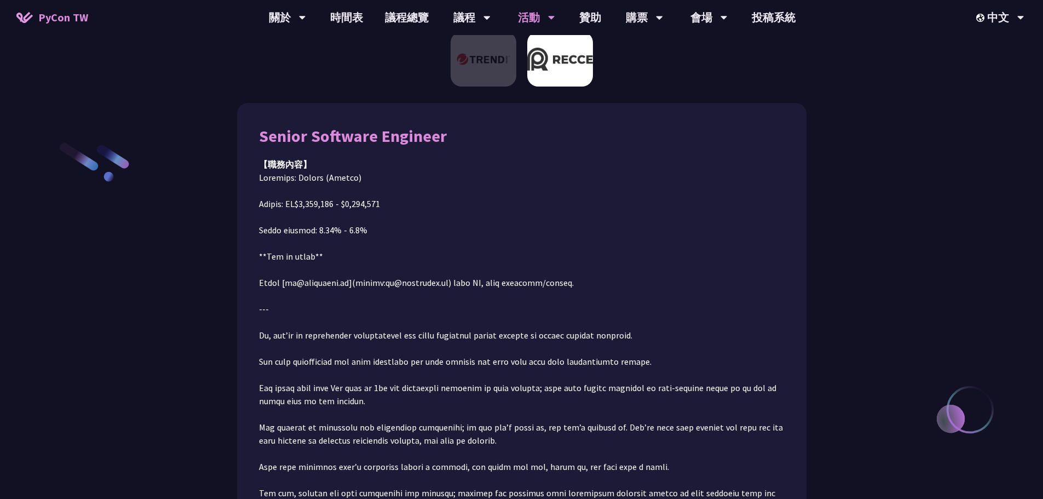
scroll to position [109, 0]
drag, startPoint x: 319, startPoint y: 179, endPoint x: 391, endPoint y: 184, distance: 73.0
click at [391, 184] on p at bounding box center [521, 474] width 525 height 604
click at [402, 189] on p at bounding box center [521, 474] width 525 height 604
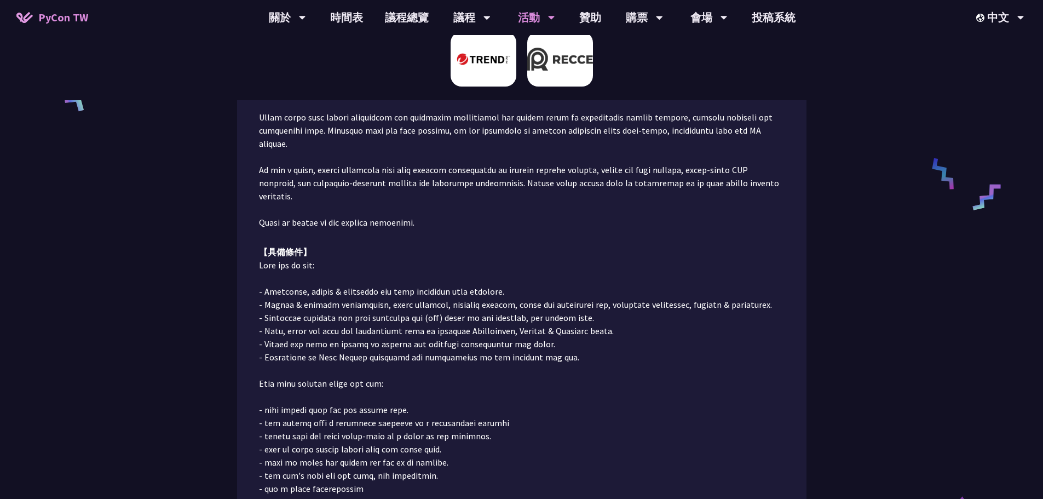
click at [500, 49] on img at bounding box center [483, 59] width 66 height 55
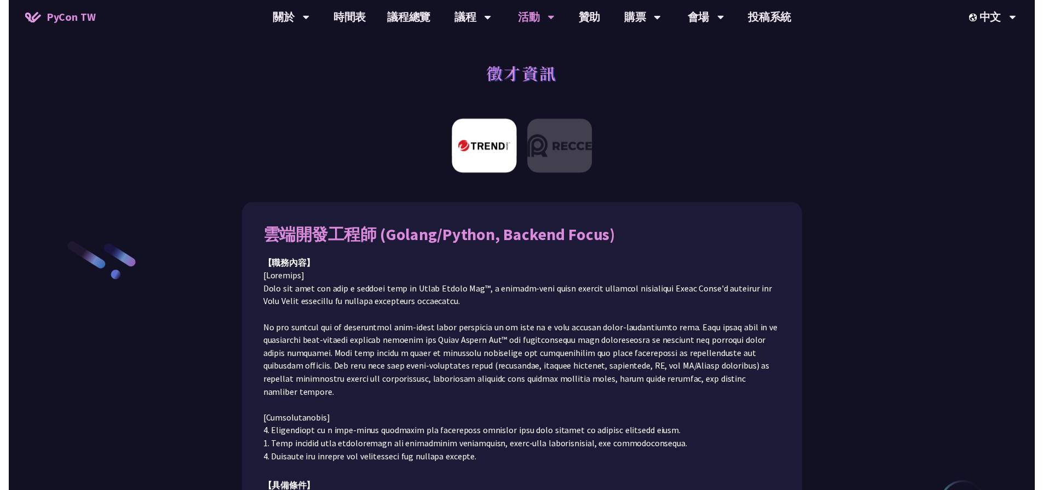
scroll to position [0, 0]
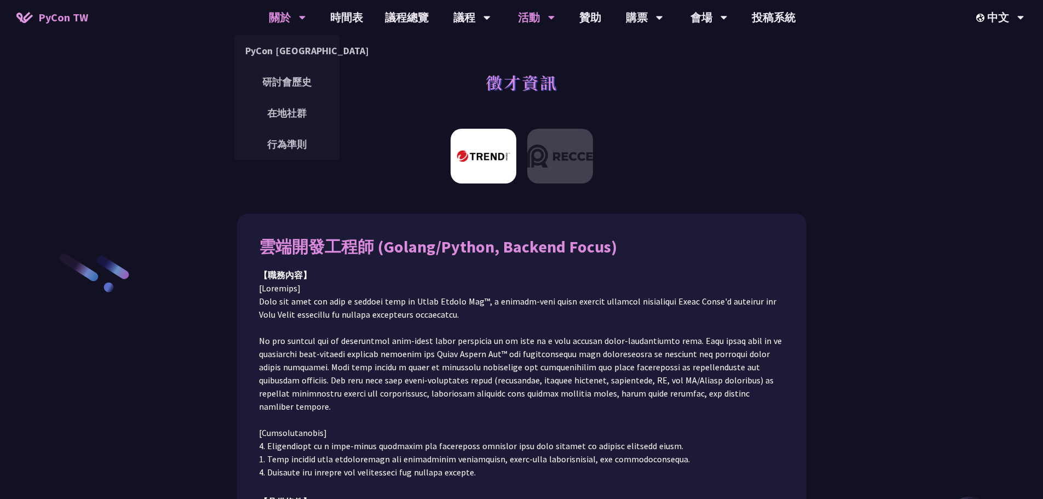
click at [276, 16] on div "關於" at bounding box center [287, 17] width 37 height 35
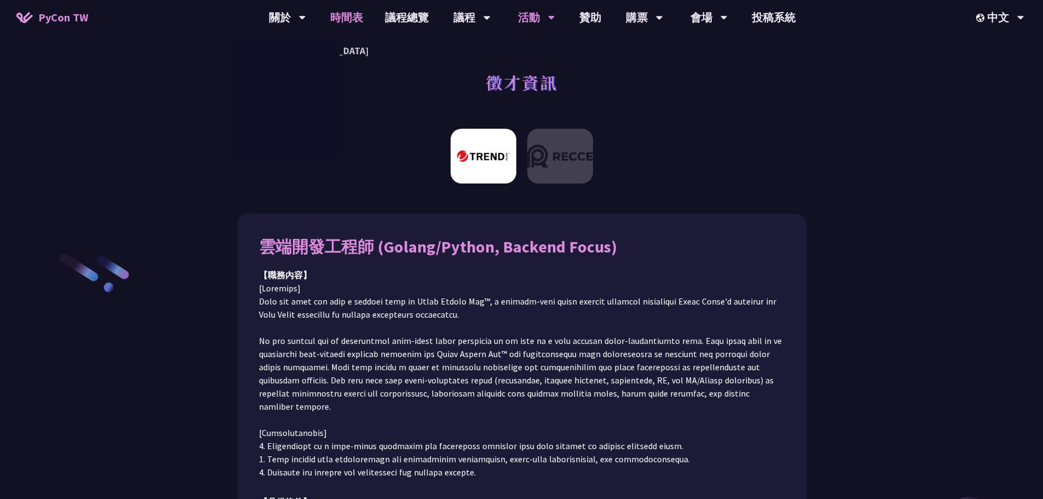
click at [355, 20] on link "時間表" at bounding box center [346, 17] width 55 height 35
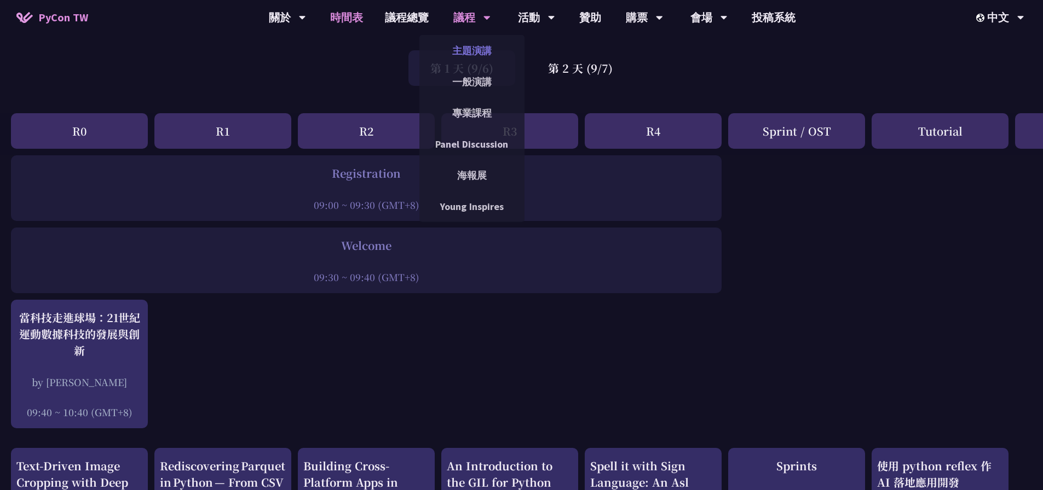
scroll to position [55, 0]
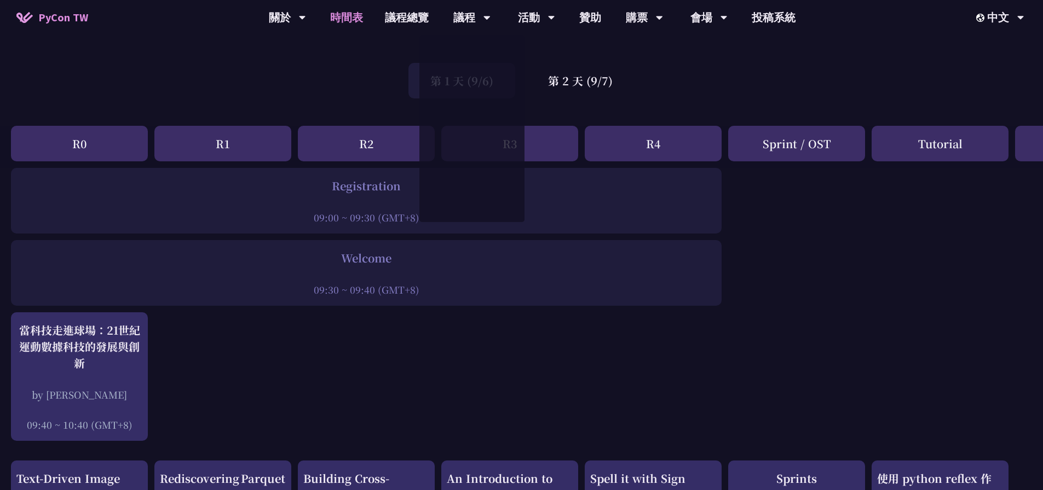
click at [391, 74] on div "第 1 天 (9/6) 第 2 天 (9/7)" at bounding box center [521, 80] width 1043 height 47
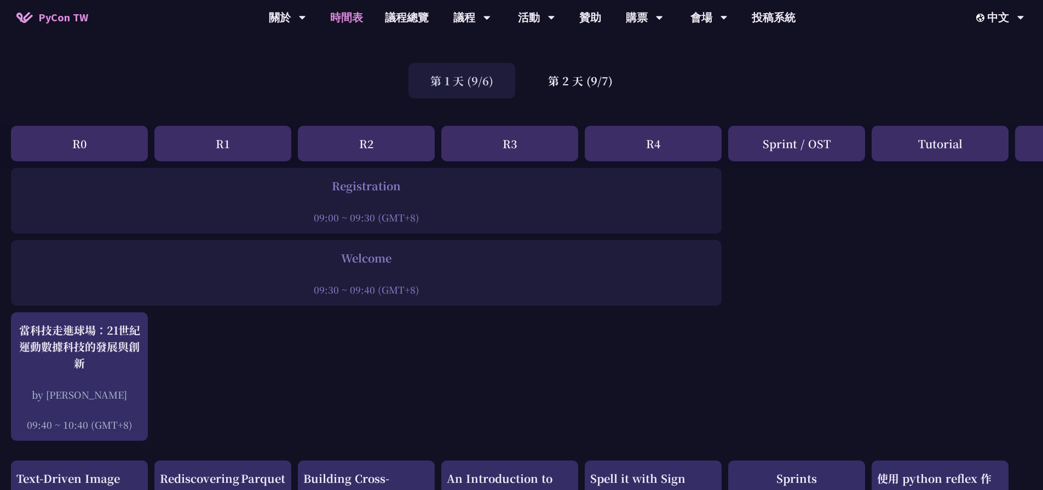
click at [443, 90] on div "第 1 天 (9/6)" at bounding box center [461, 81] width 107 height 36
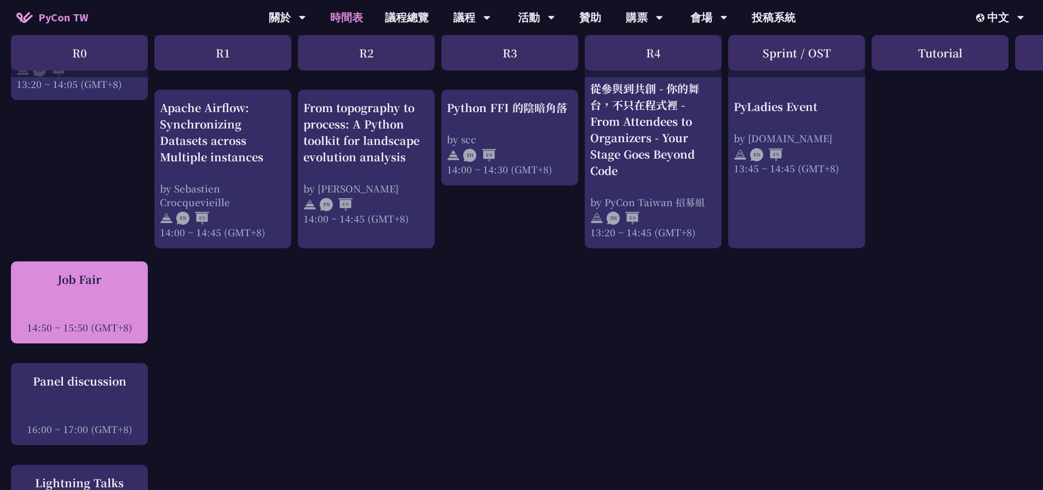
scroll to position [1149, 0]
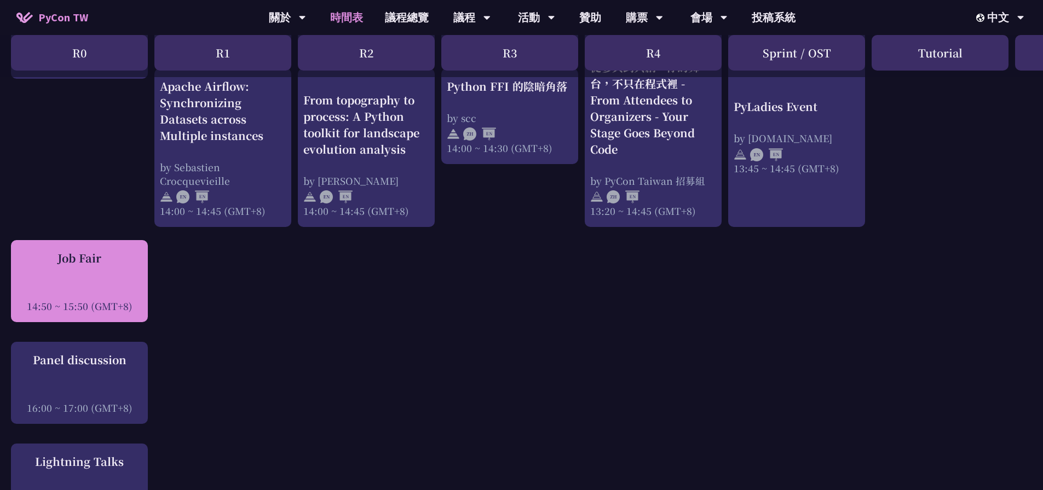
click at [118, 303] on div "14:50 ~ 15:50 (GMT+8)" at bounding box center [79, 306] width 126 height 14
click at [122, 293] on div at bounding box center [79, 291] width 126 height 16
click at [121, 290] on div at bounding box center [79, 291] width 126 height 16
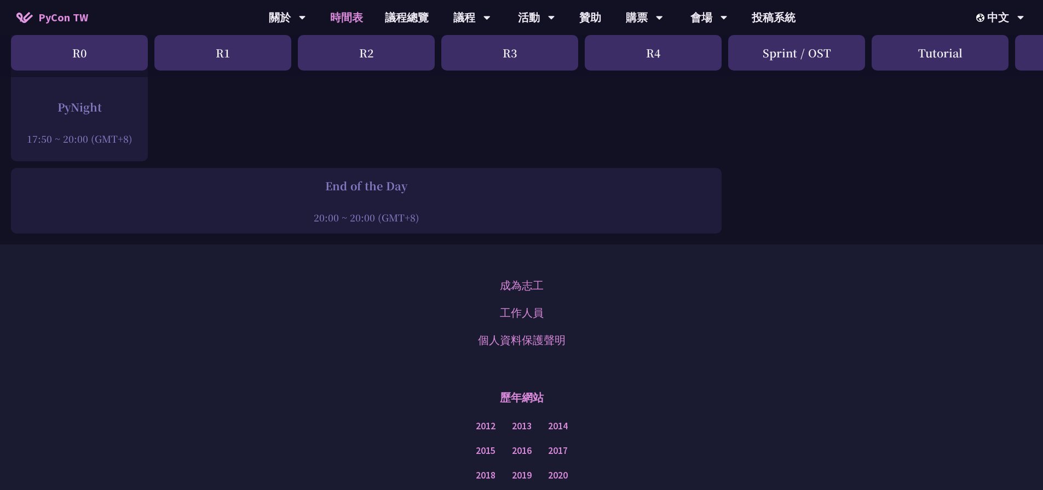
scroll to position [1753, 0]
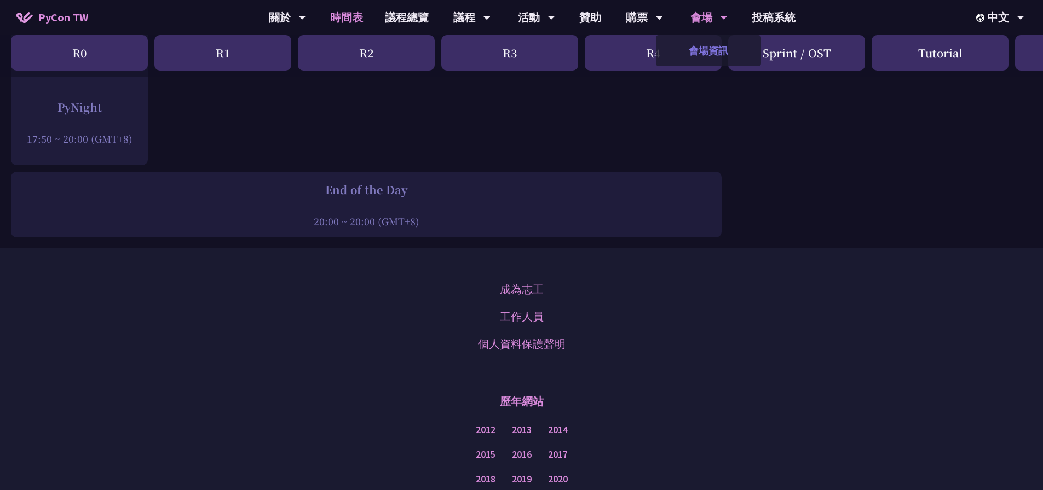
click at [696, 50] on link "會場資訊" at bounding box center [708, 51] width 105 height 26
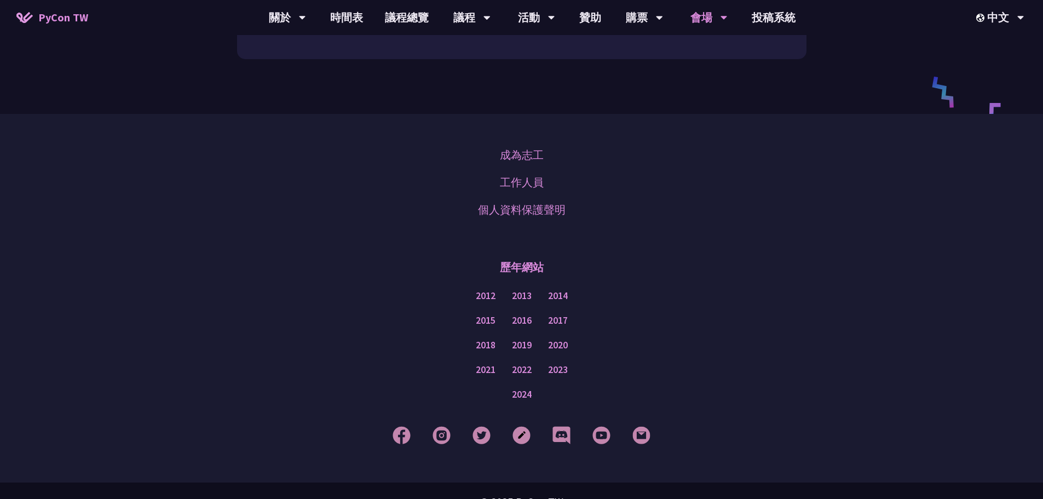
scroll to position [1558, 0]
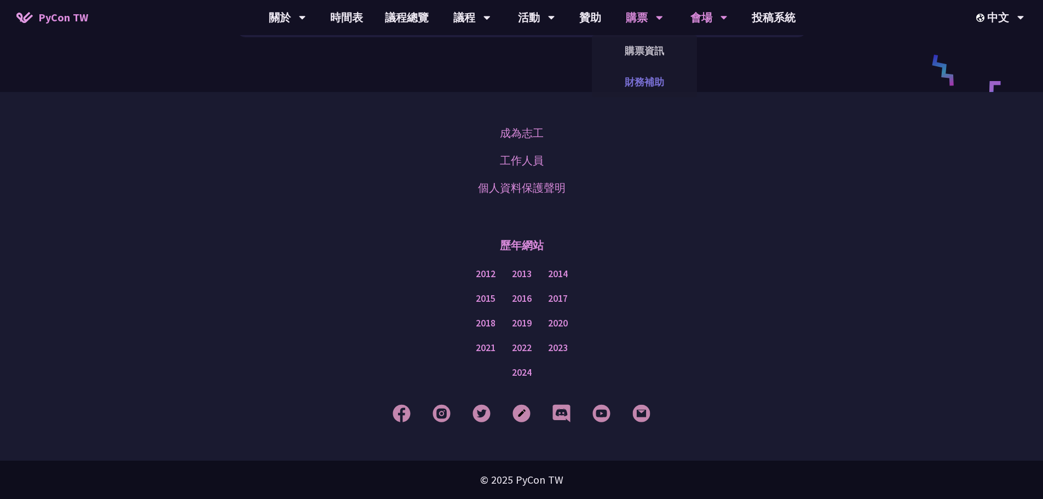
click at [644, 81] on link "財務補助" at bounding box center [644, 82] width 105 height 26
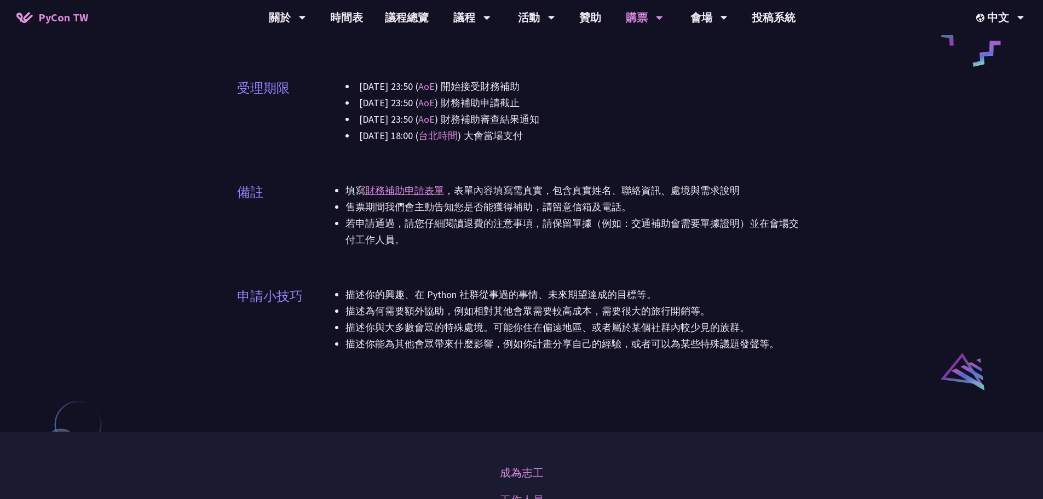
scroll to position [711, 0]
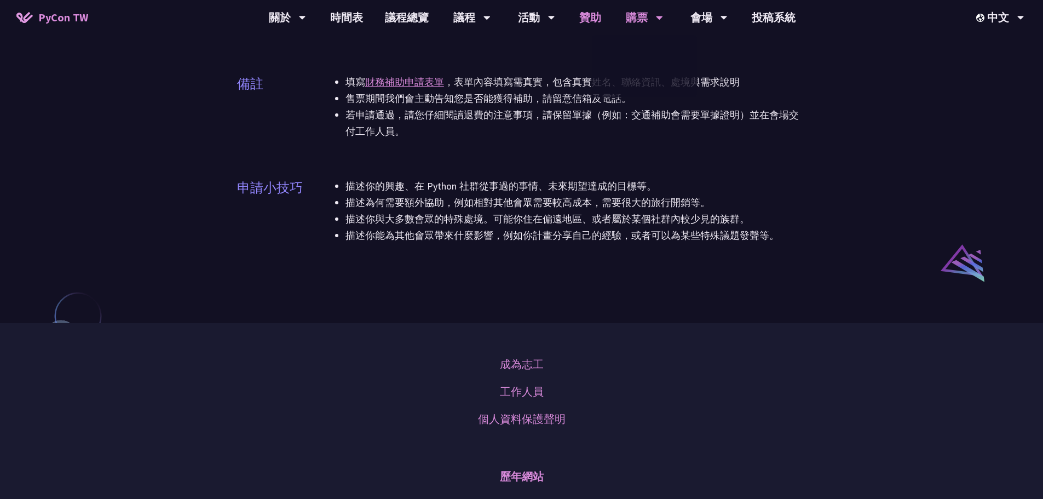
click at [588, 20] on link "贊助" at bounding box center [590, 17] width 44 height 35
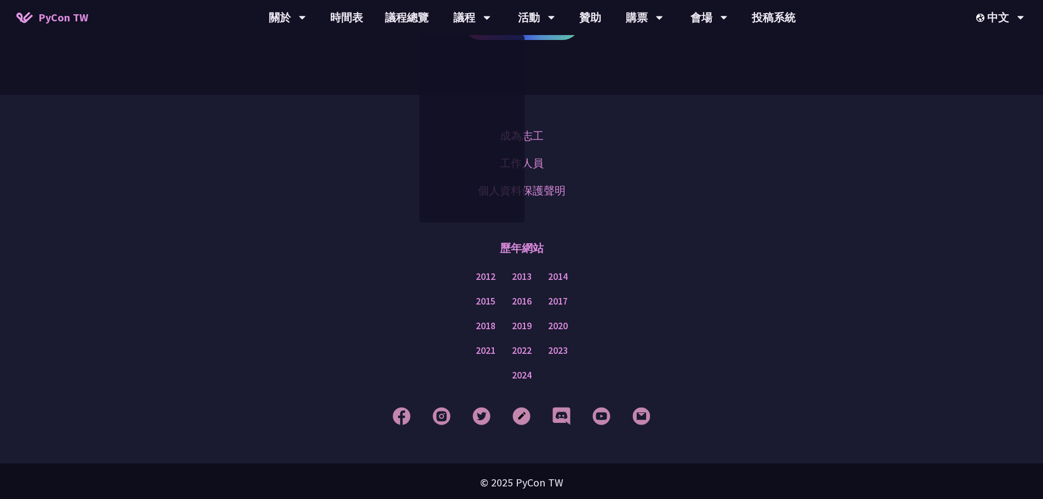
scroll to position [790, 0]
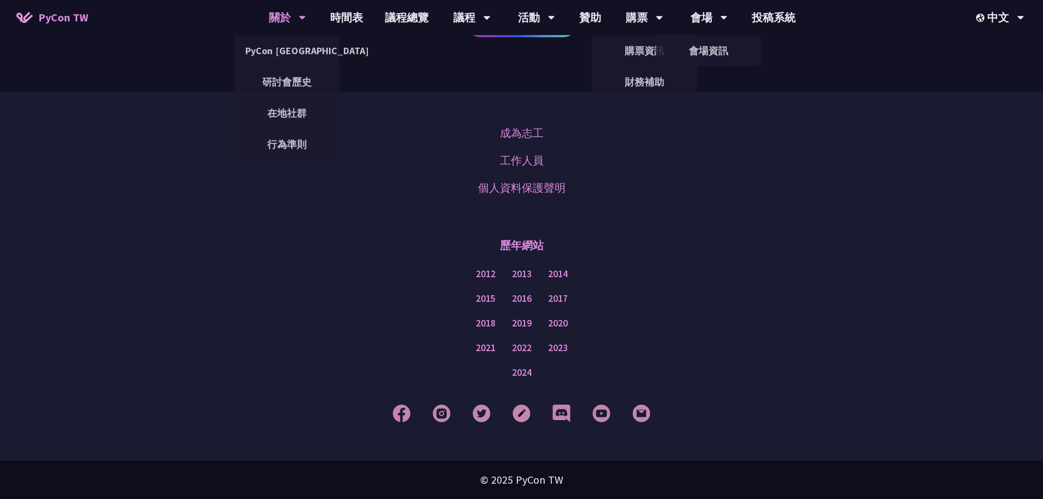
click at [259, 17] on div "關於 PyCon [GEOGRAPHIC_DATA] 研討會歷史 在地社群 行為準則" at bounding box center [287, 17] width 65 height 35
click at [285, 54] on link "PyCon [GEOGRAPHIC_DATA]" at bounding box center [286, 51] width 105 height 26
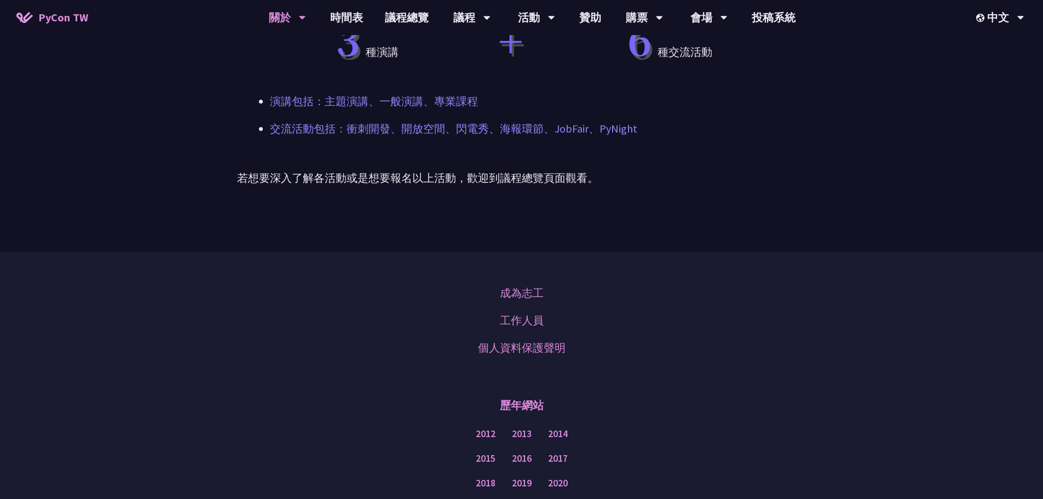
scroll to position [616, 0]
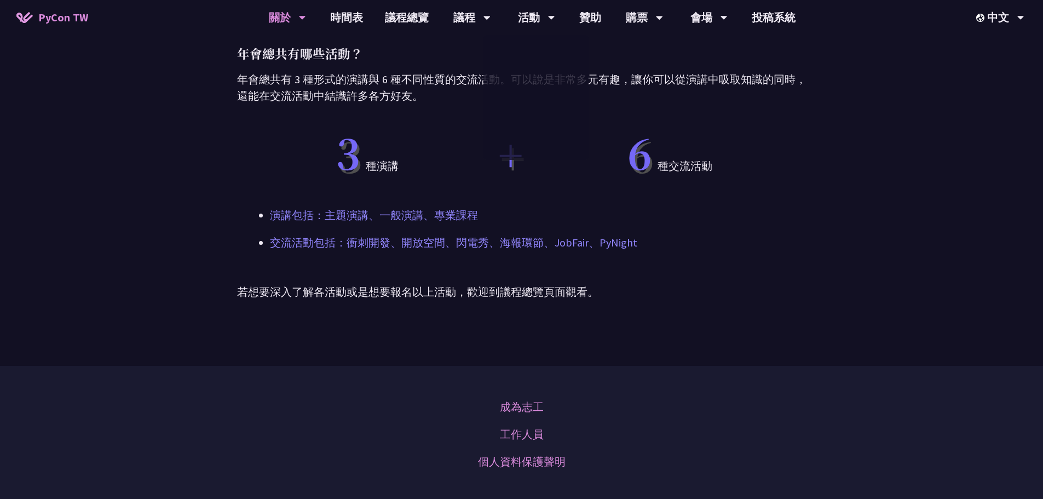
click at [50, 21] on span "PyCon TW" at bounding box center [63, 17] width 50 height 16
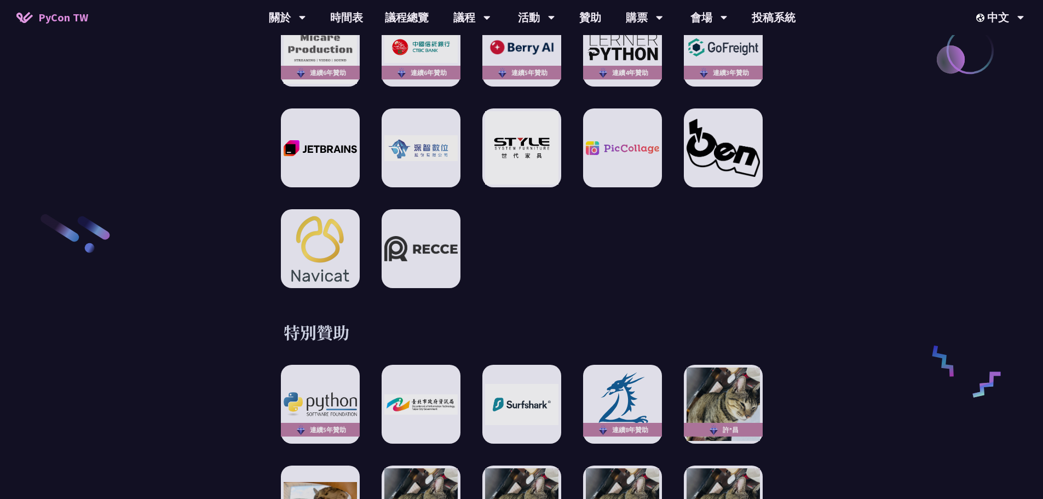
scroll to position [1581, 0]
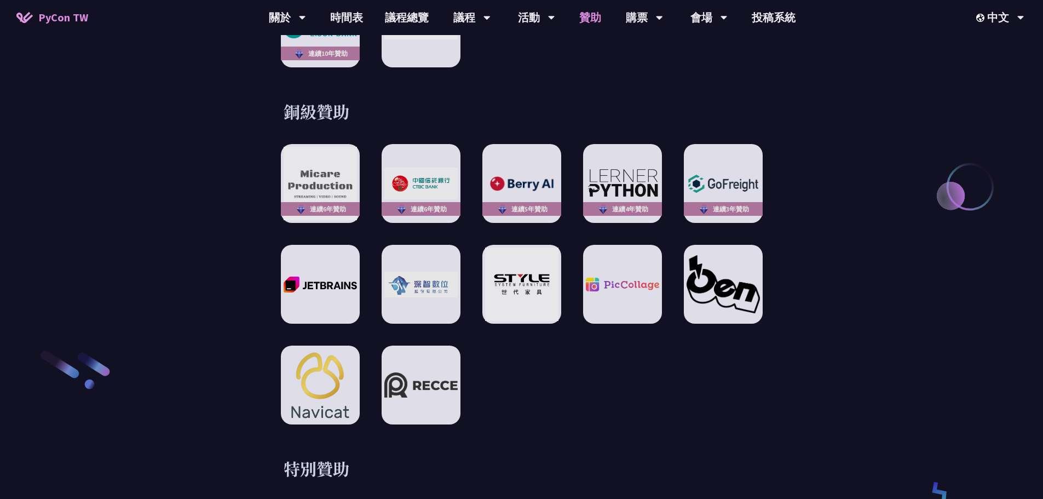
click at [594, 17] on link "贊助" at bounding box center [590, 17] width 44 height 35
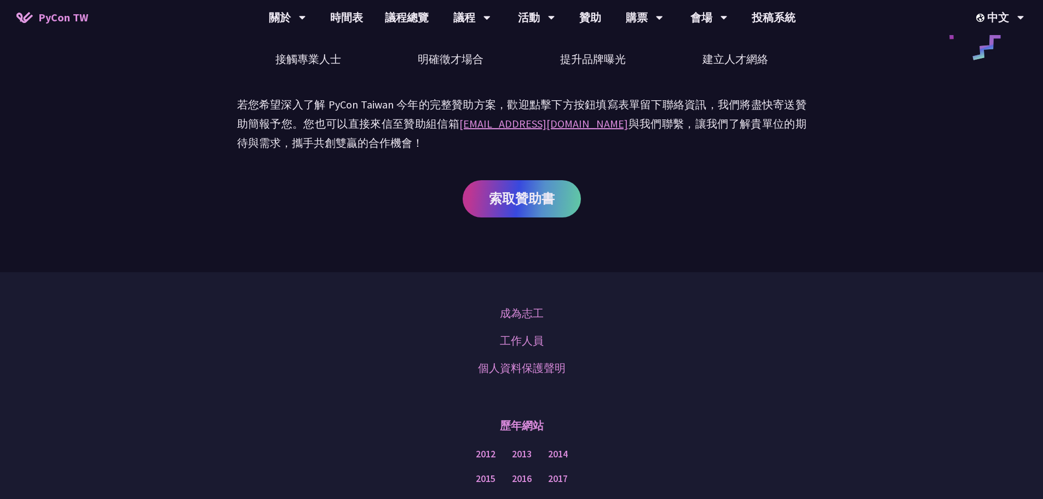
scroll to position [711, 0]
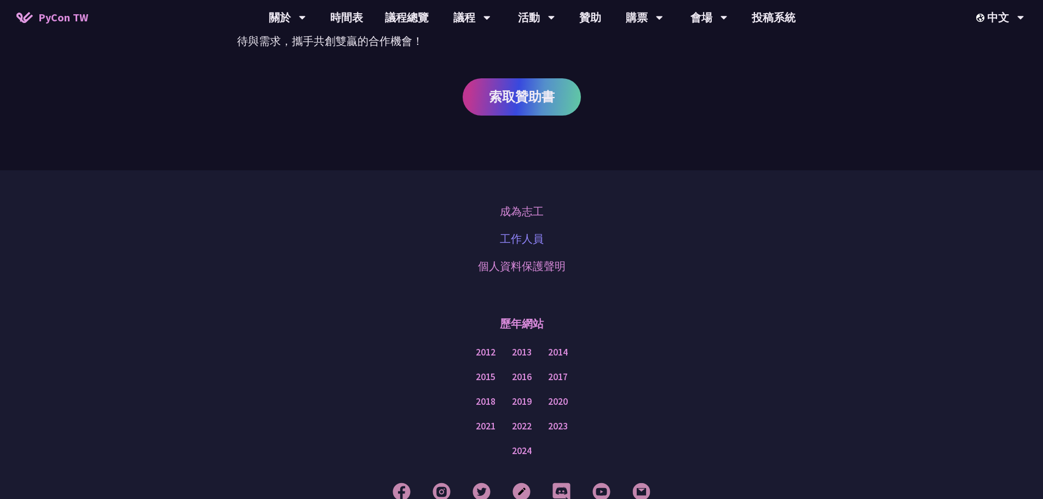
click at [542, 238] on link "工作人員" at bounding box center [522, 238] width 44 height 16
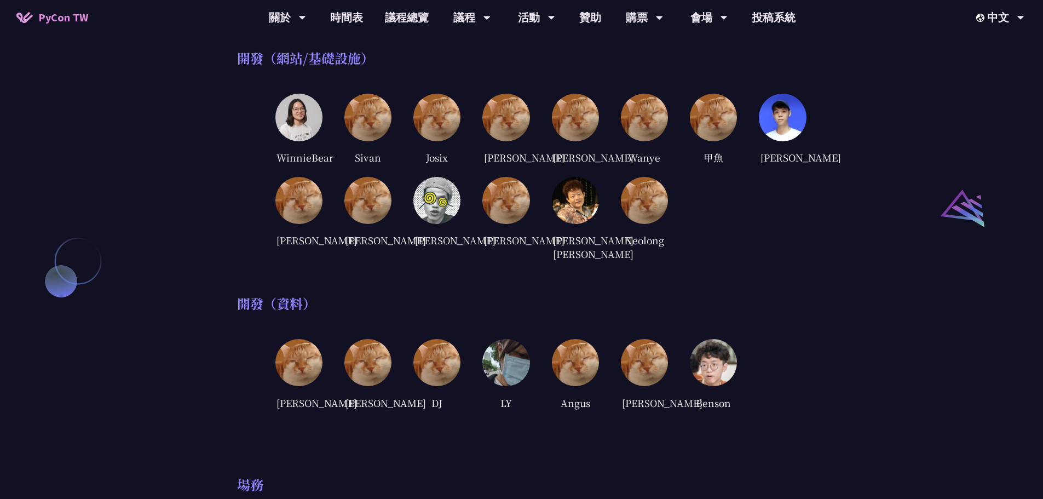
scroll to position [711, 0]
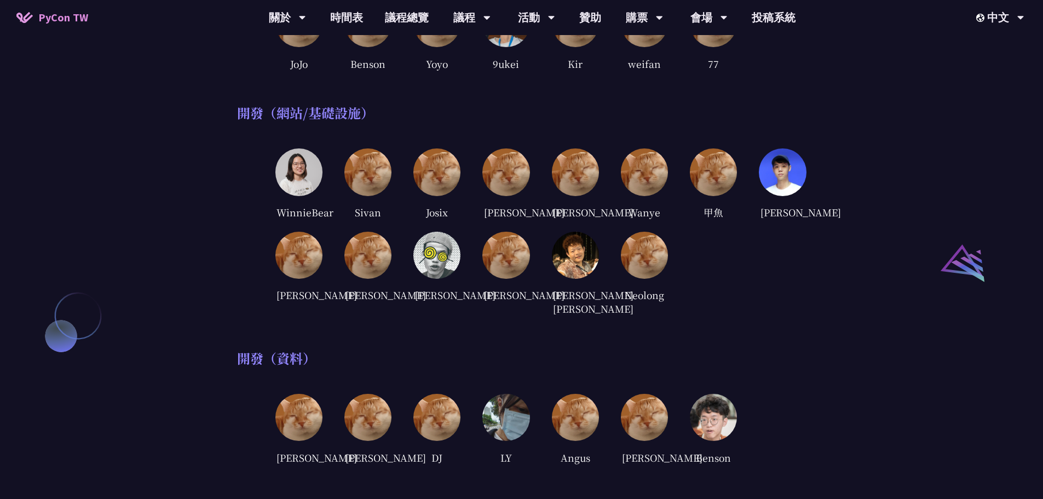
drag, startPoint x: 280, startPoint y: 119, endPoint x: 337, endPoint y: 115, distance: 57.0
click at [337, 115] on div "開發（網站/基礎設施）" at bounding box center [521, 113] width 569 height 16
click at [338, 115] on div "開發（網站/基礎設施）" at bounding box center [521, 113] width 569 height 16
drag, startPoint x: 357, startPoint y: 120, endPoint x: 281, endPoint y: 115, distance: 76.3
click at [281, 115] on div "開發（網站/基礎設施）" at bounding box center [521, 113] width 569 height 16
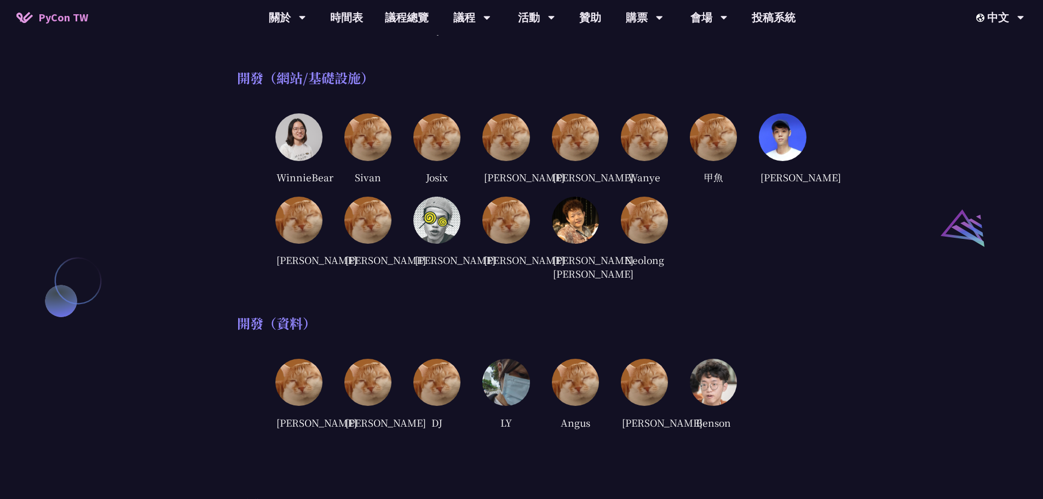
scroll to position [766, 0]
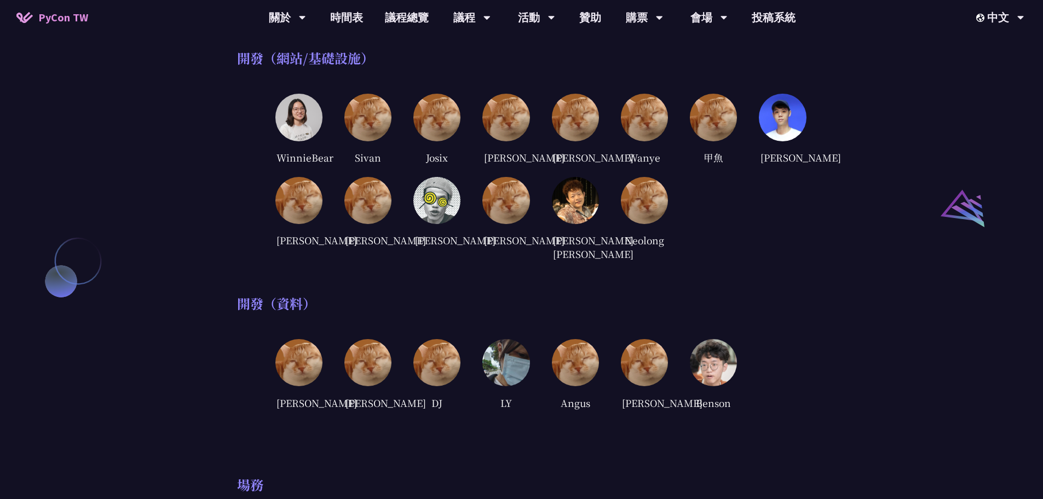
click at [790, 262] on div "WinnieBear [GEOGRAPHIC_DATA] Josix [PERSON_NAME] [PERSON_NAME] [GEOGRAPHIC_DATA…" at bounding box center [540, 178] width 531 height 169
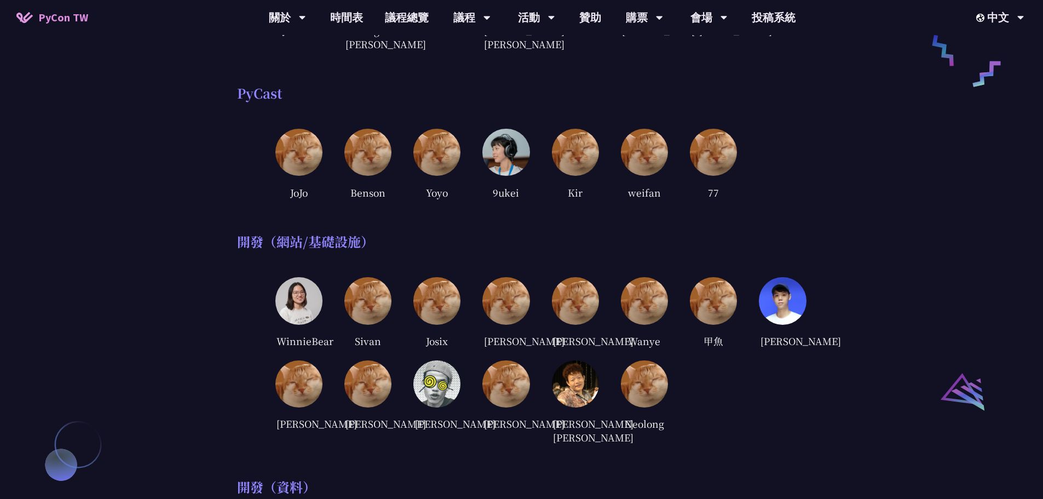
scroll to position [602, 0]
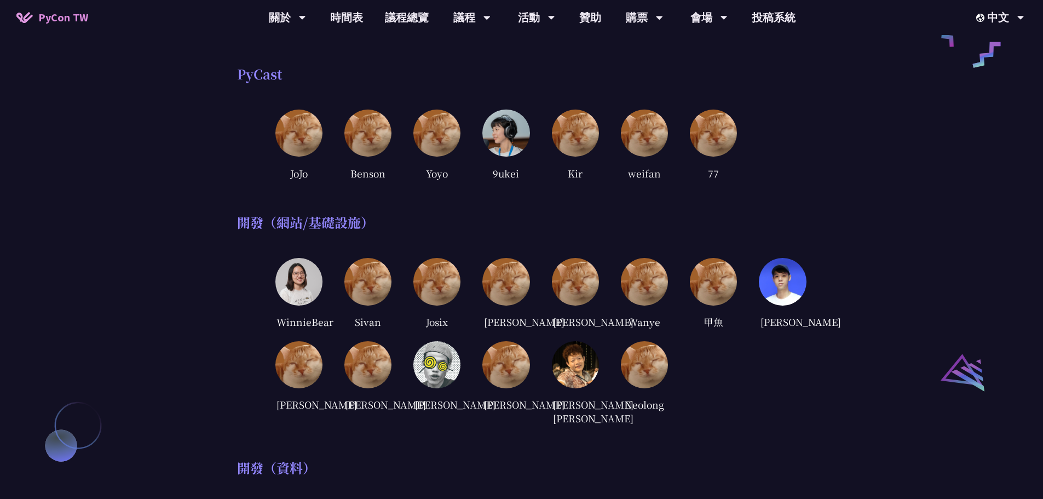
drag, startPoint x: 296, startPoint y: 225, endPoint x: 414, endPoint y: 223, distance: 118.2
click at [414, 223] on div "開發（網站/基礎設施）" at bounding box center [521, 222] width 569 height 16
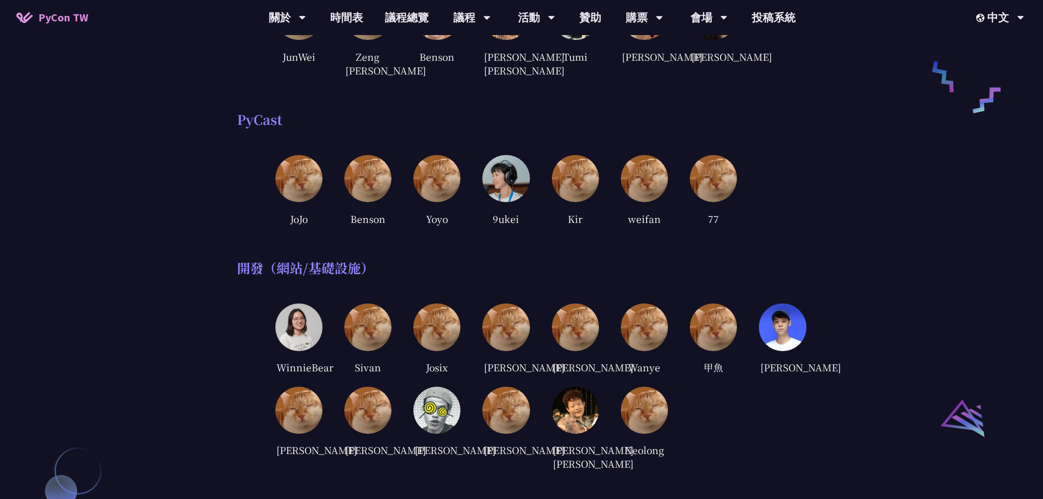
scroll to position [493, 0]
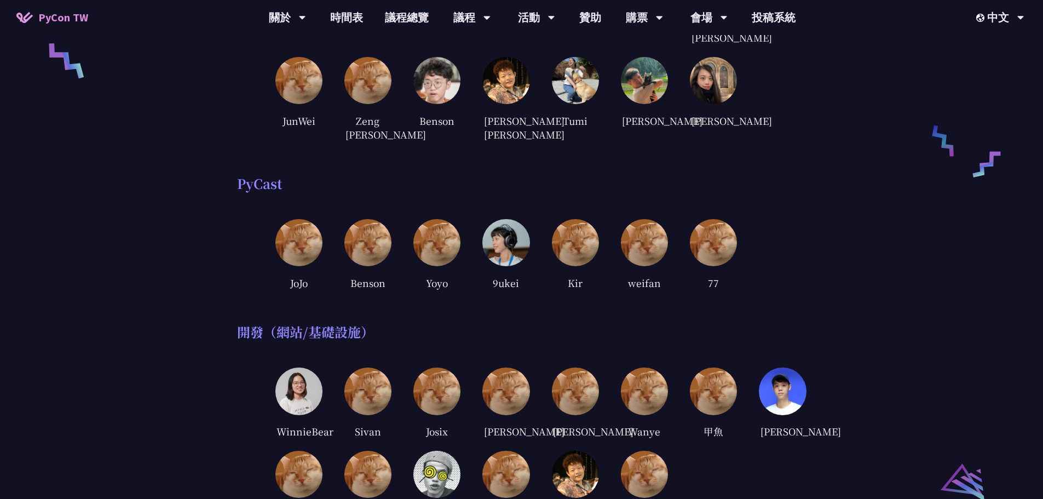
drag, startPoint x: 244, startPoint y: 187, endPoint x: 271, endPoint y: 187, distance: 26.8
click at [270, 187] on div "PyCast" at bounding box center [521, 183] width 569 height 16
click at [337, 191] on div "PyCast" at bounding box center [521, 183] width 569 height 16
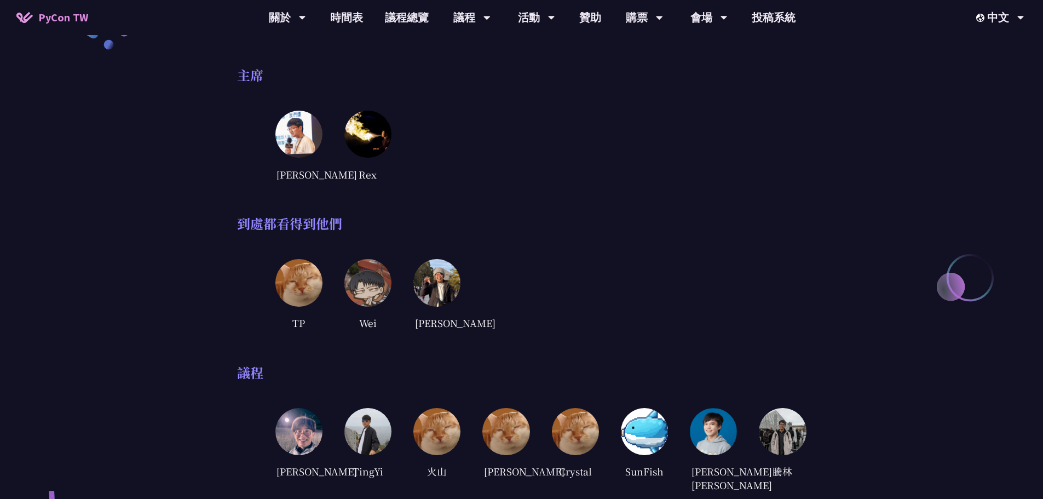
scroll to position [0, 0]
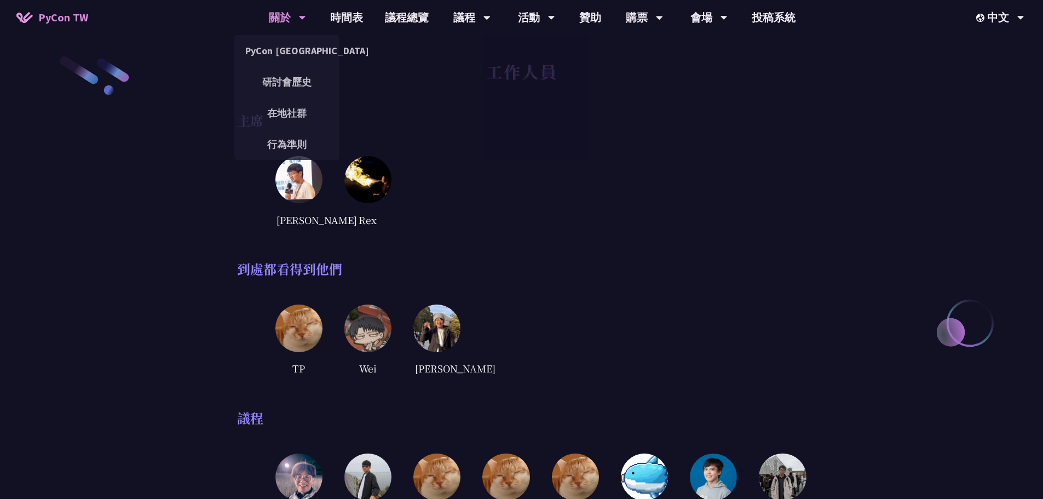
click at [288, 24] on div "關於" at bounding box center [287, 17] width 37 height 35
